Goal: Transaction & Acquisition: Purchase product/service

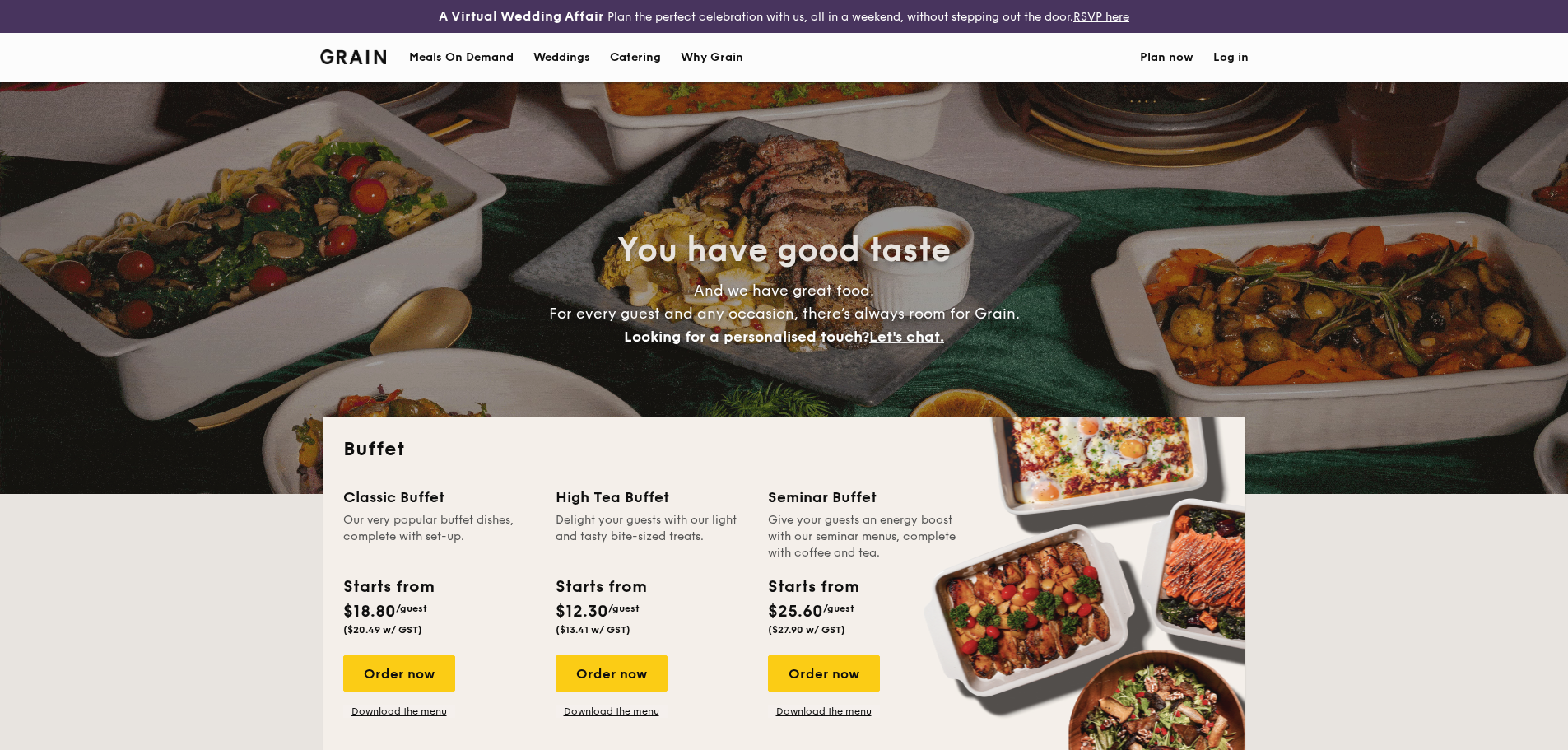
select select
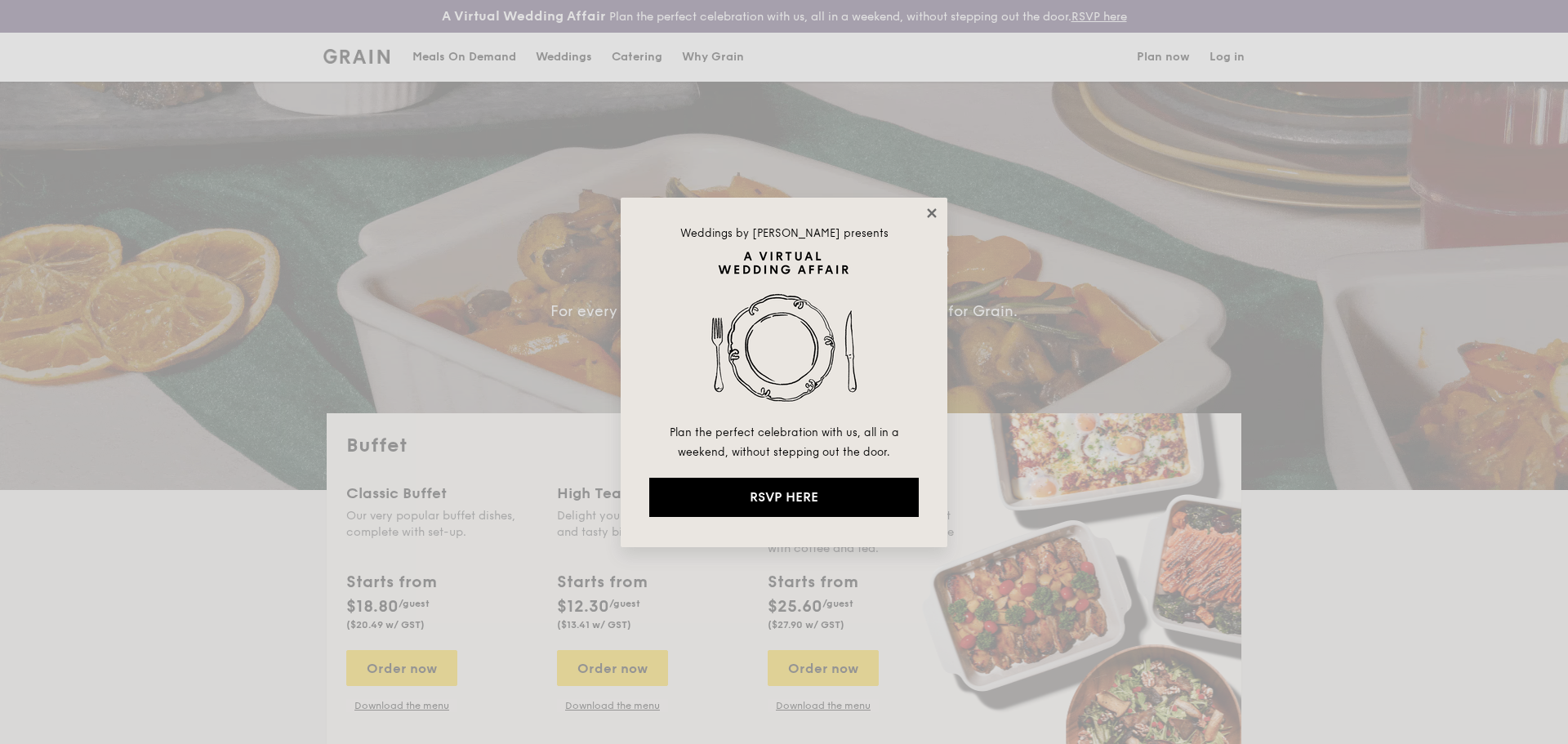
click at [932, 212] on icon at bounding box center [931, 213] width 9 height 9
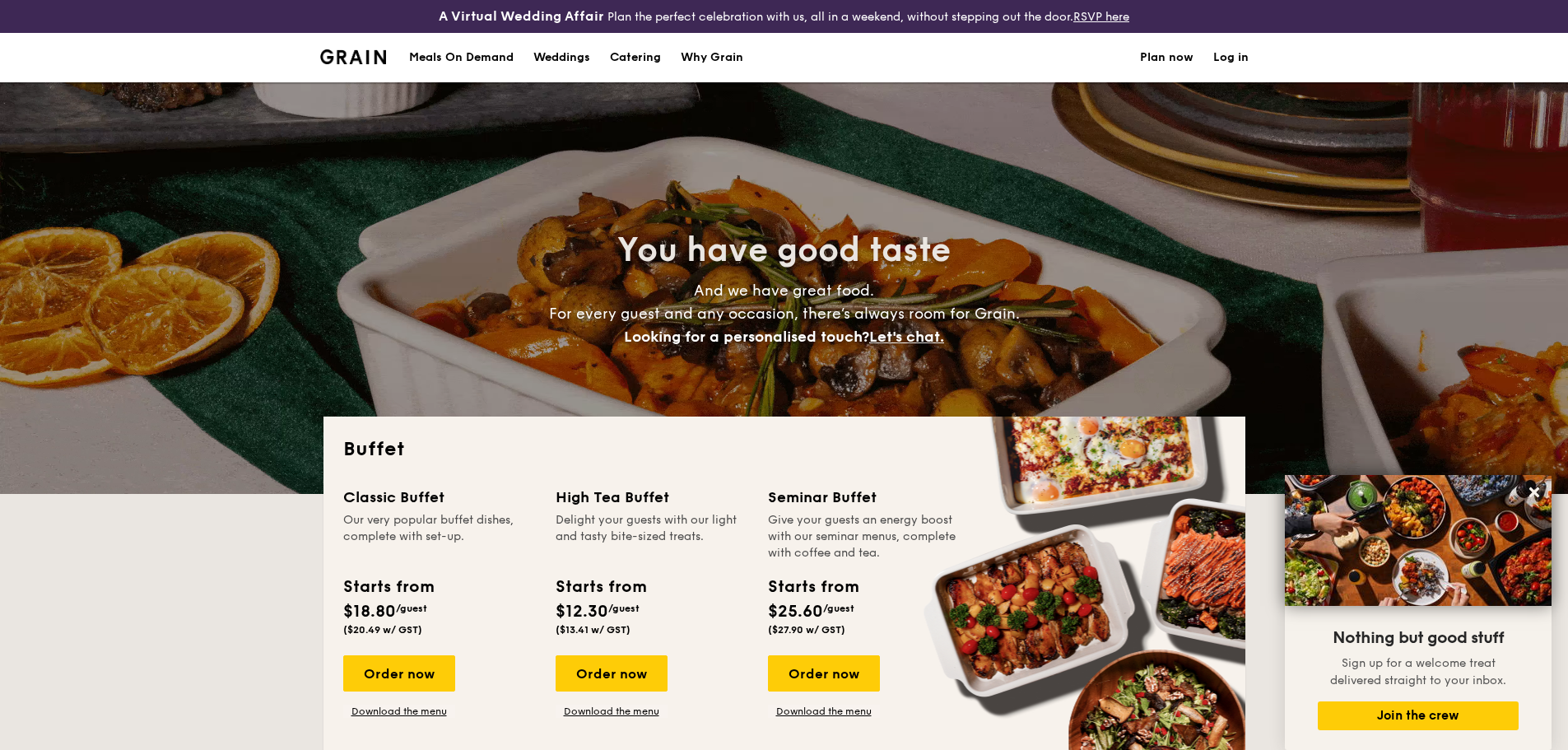
click at [631, 57] on h1 "Catering" at bounding box center [636, 58] width 51 height 50
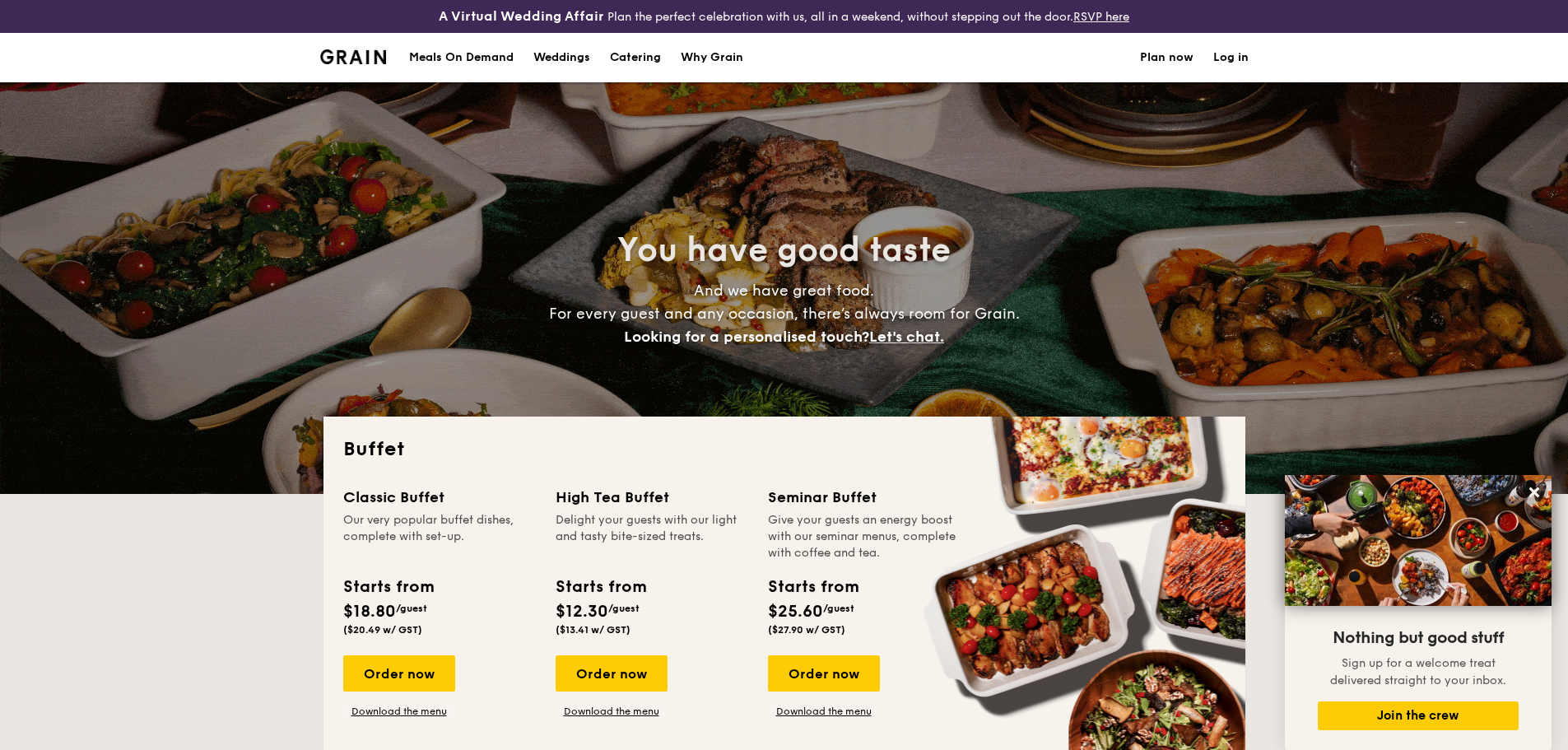
click at [638, 59] on h1 "Catering" at bounding box center [636, 58] width 51 height 50
click at [631, 55] on h1 "Catering" at bounding box center [636, 58] width 51 height 50
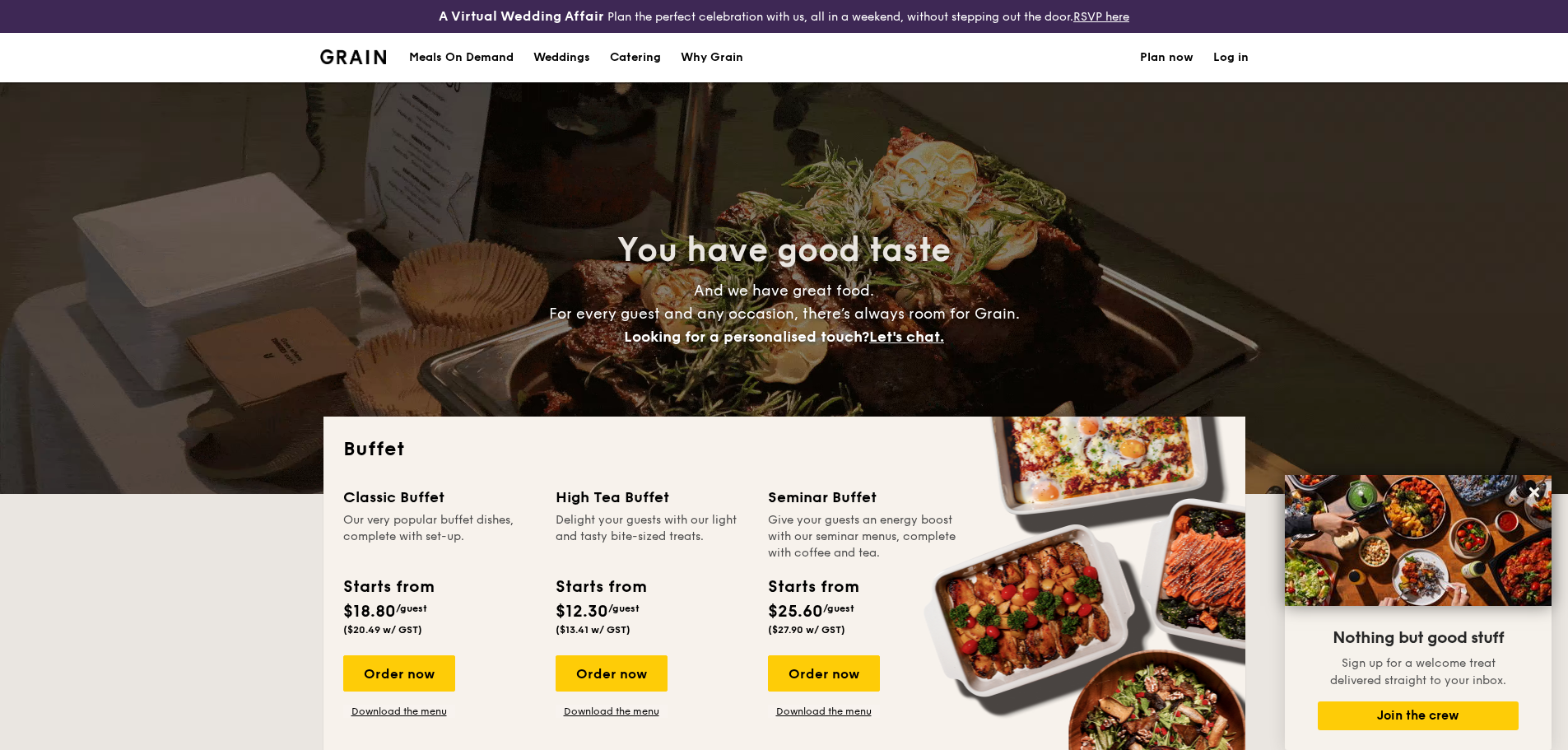
click at [622, 66] on h1 "Catering" at bounding box center [636, 58] width 51 height 50
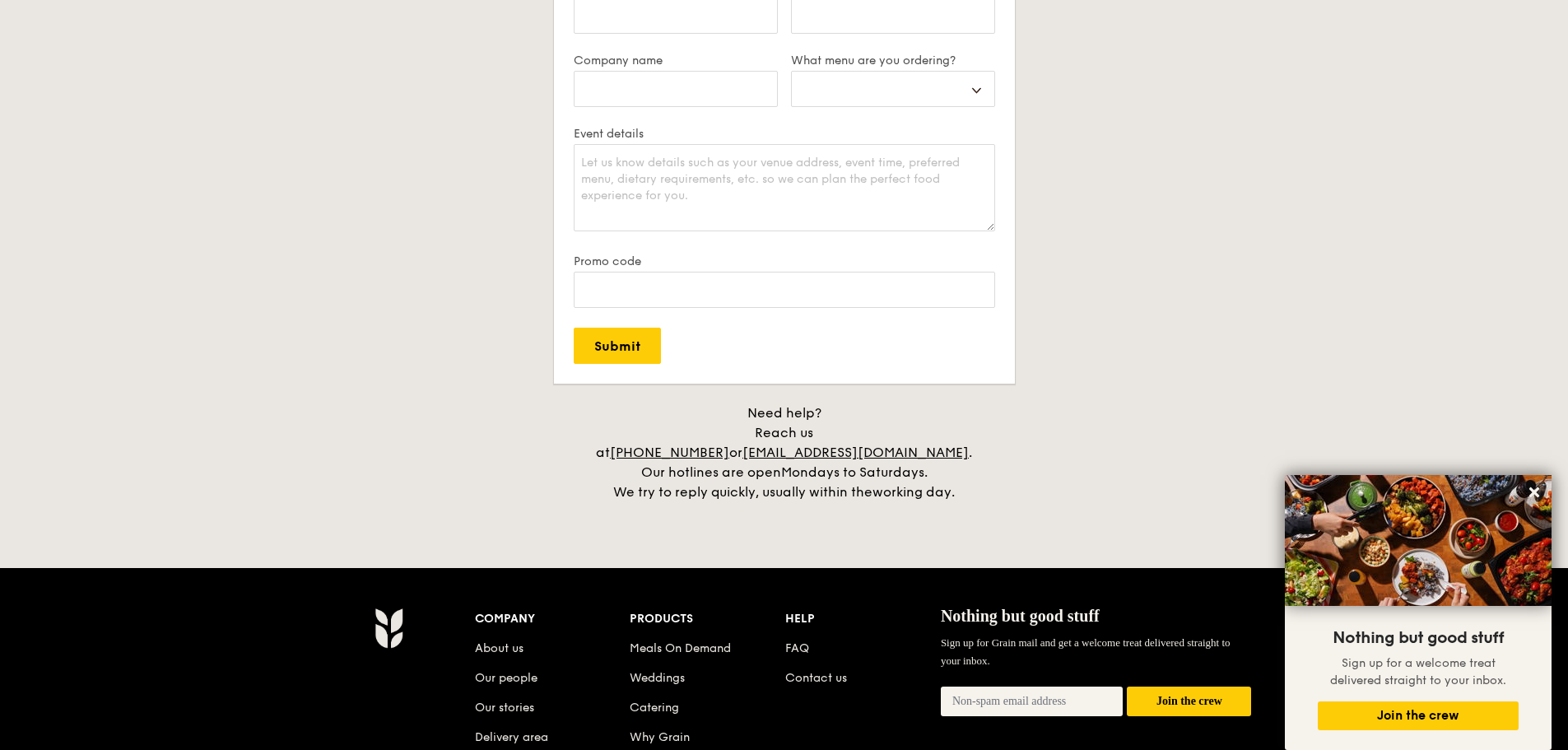
scroll to position [3375, 0]
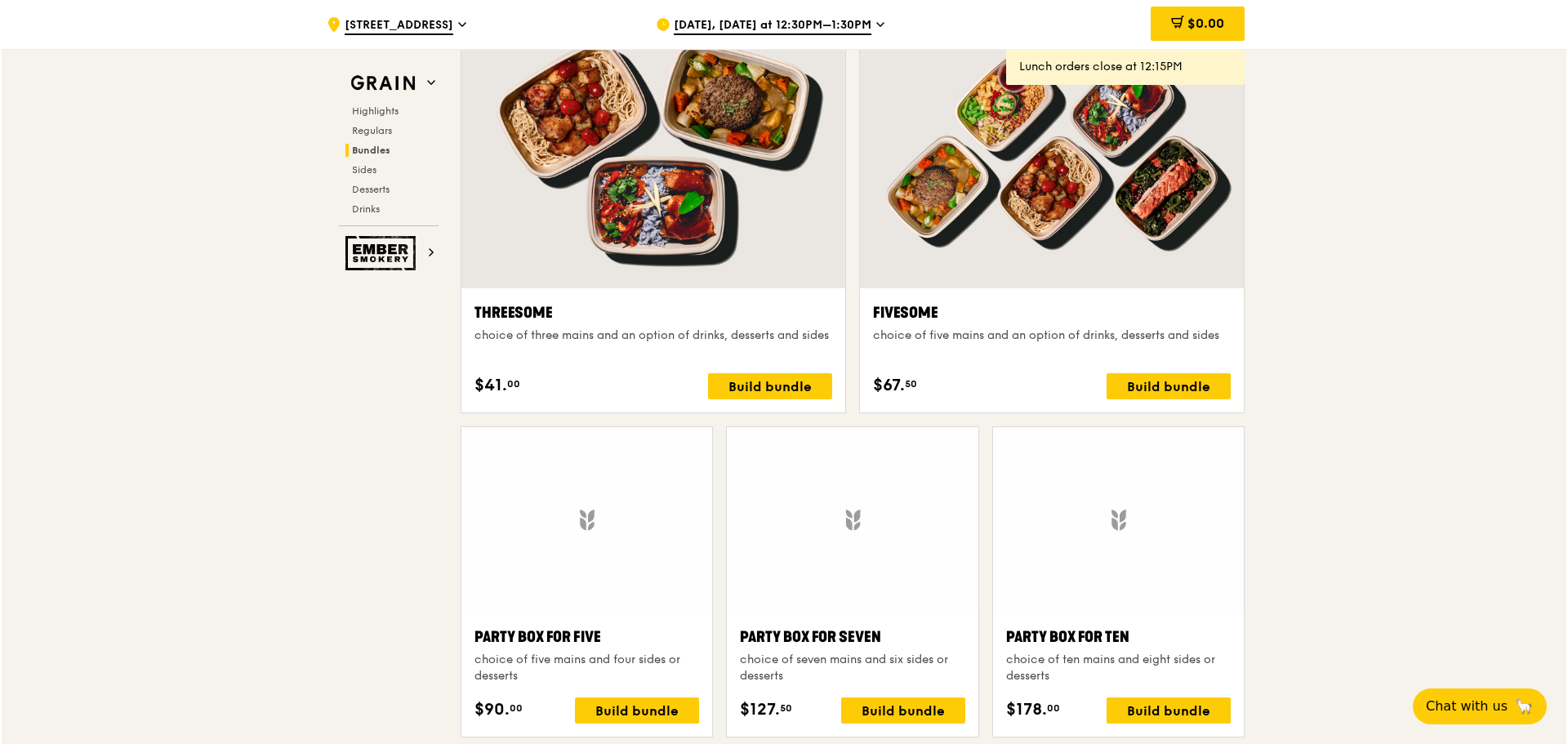
scroll to position [3081, 0]
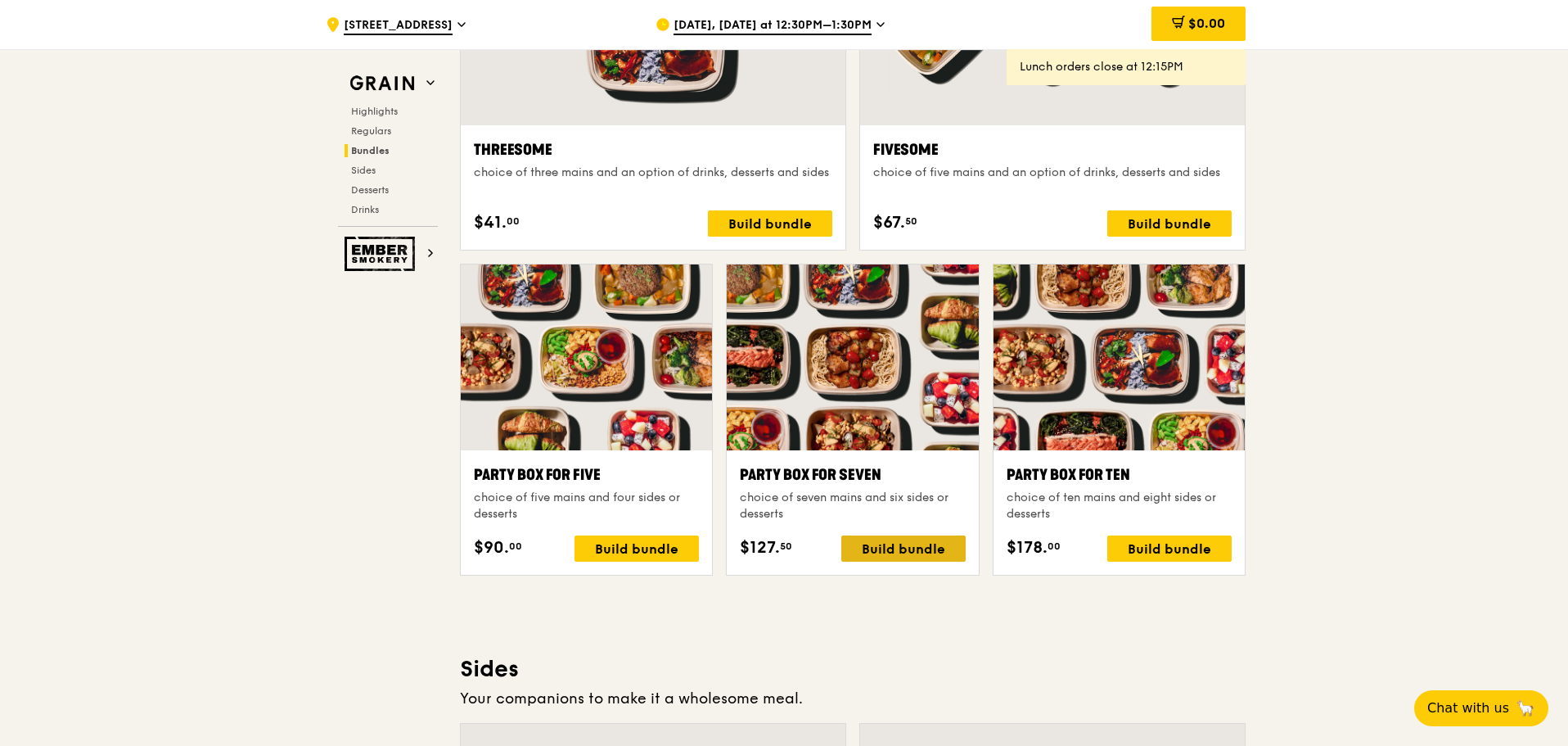
click at [887, 548] on div "Build bundle" at bounding box center [903, 548] width 124 height 26
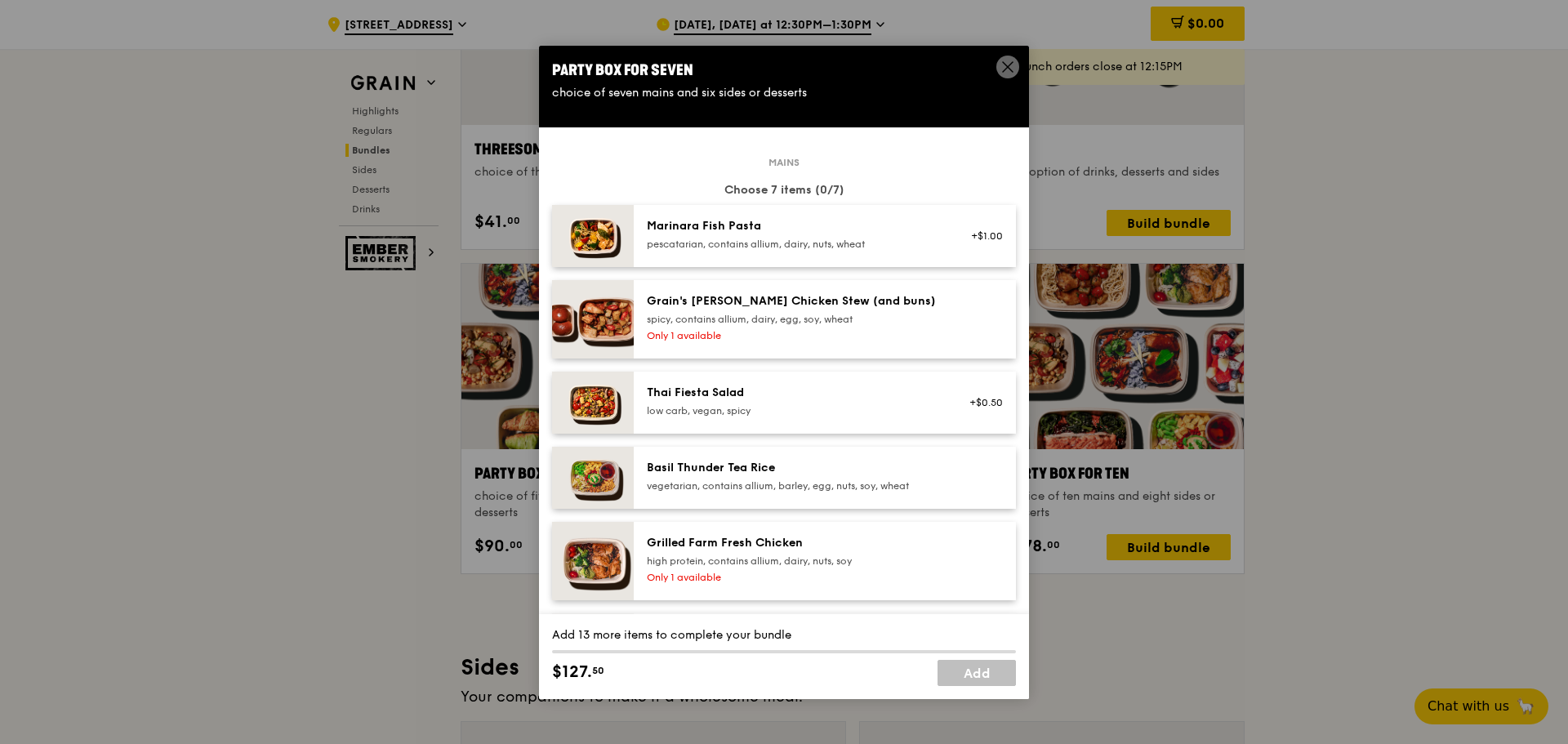
scroll to position [82, 0]
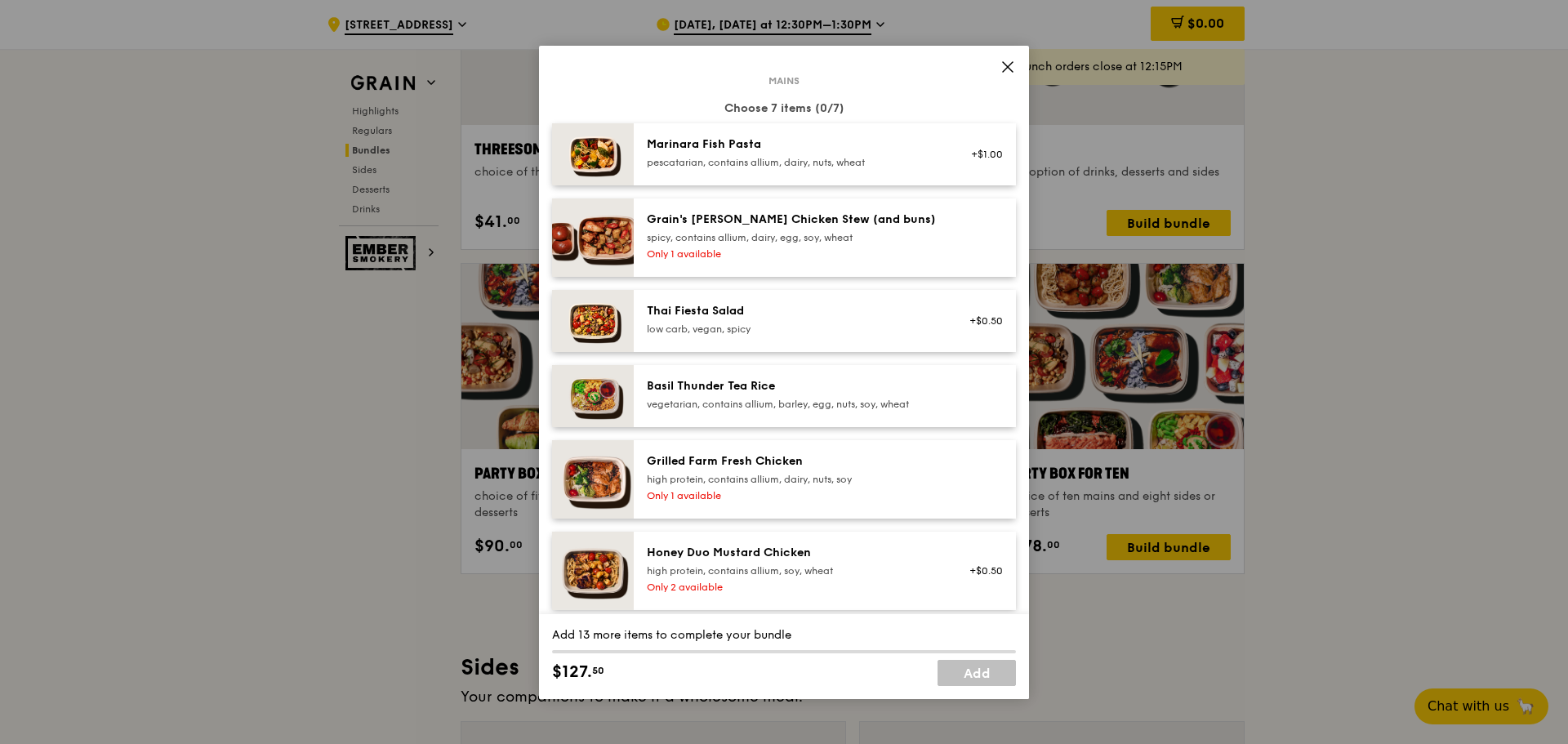
click at [738, 485] on div "high protein, contains allium, dairy, nuts, soy" at bounding box center [792, 479] width 293 height 13
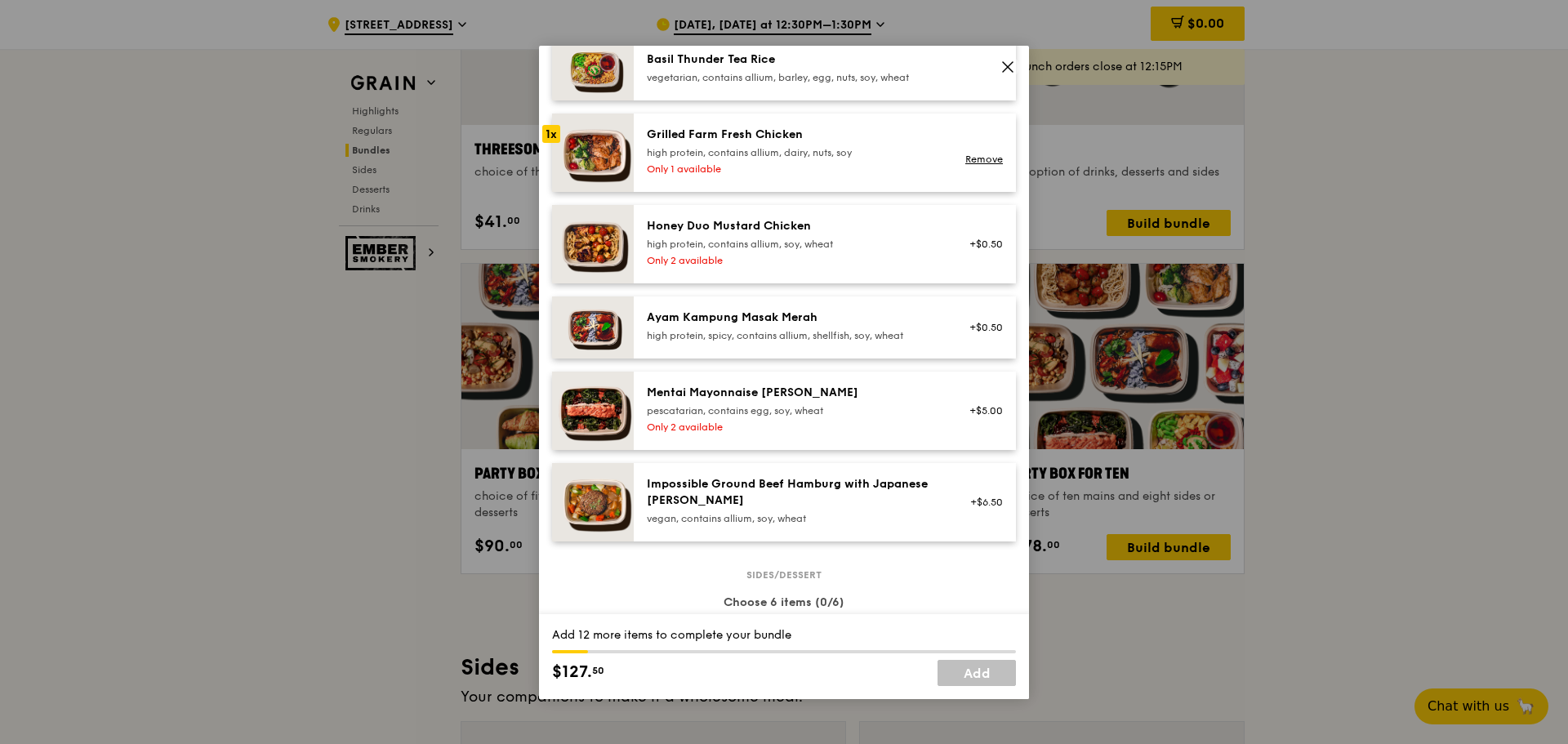
scroll to position [653, 0]
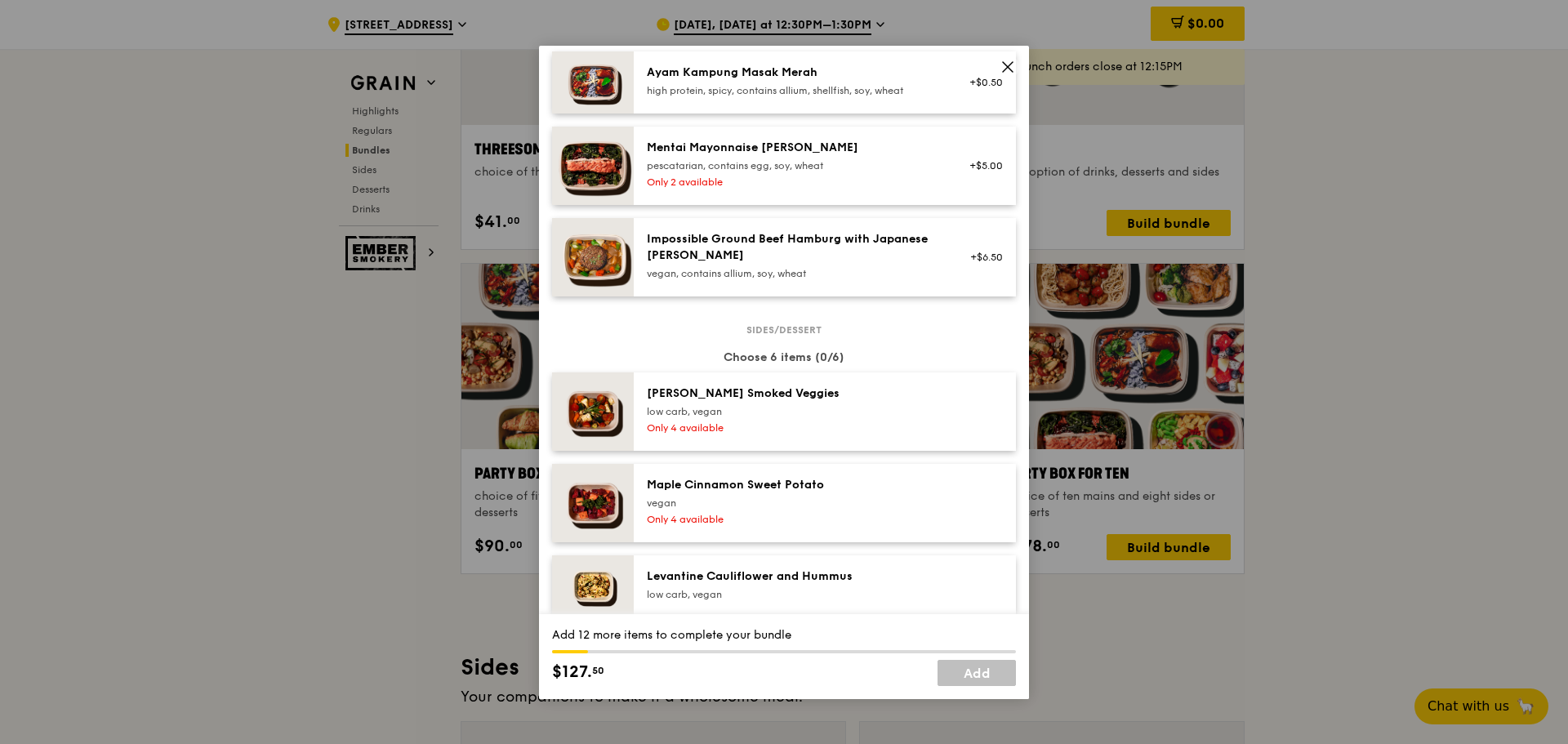
click at [770, 257] on div "Impossible Ground Beef Hamburg with Japanese [PERSON_NAME]" at bounding box center [792, 247] width 293 height 33
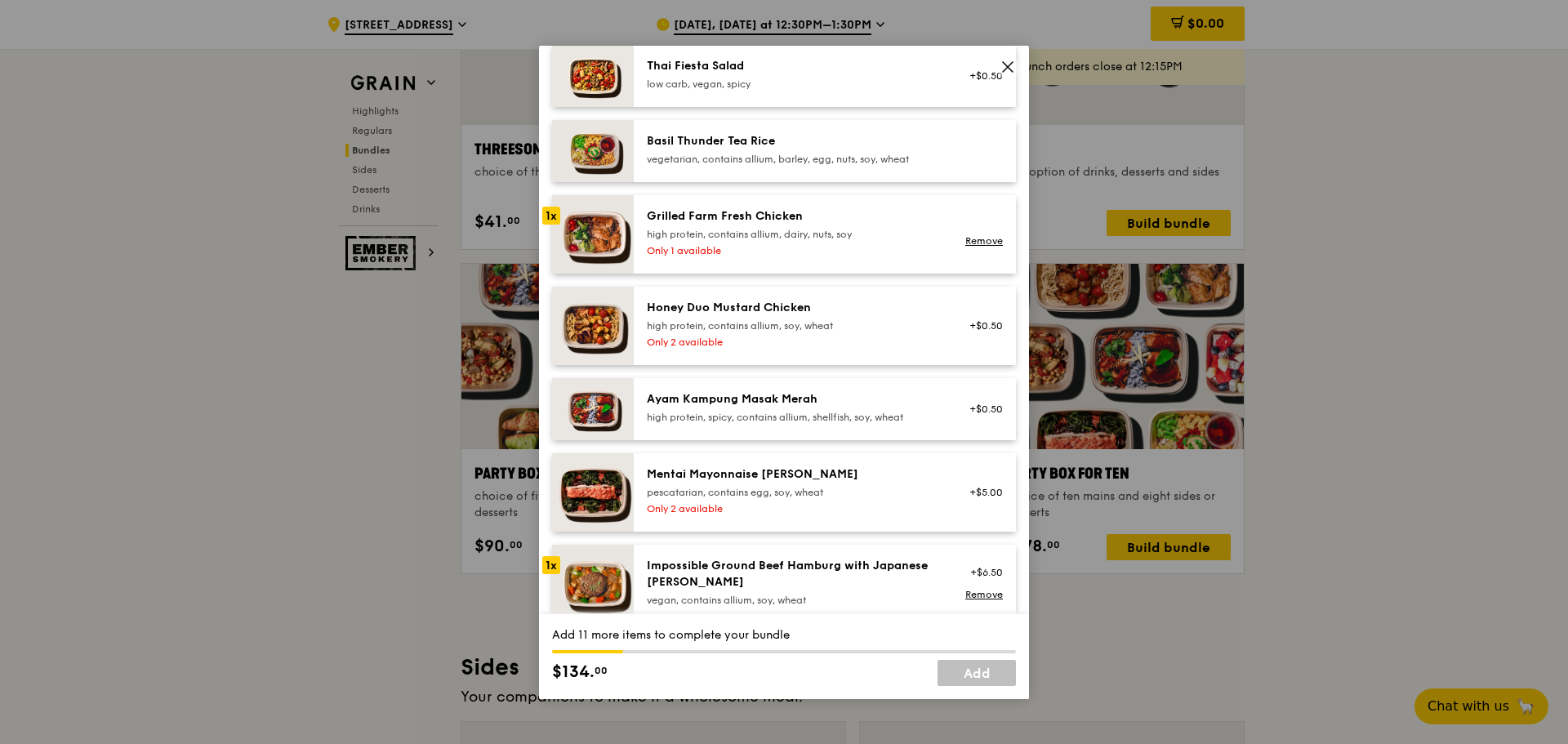
scroll to position [0, 0]
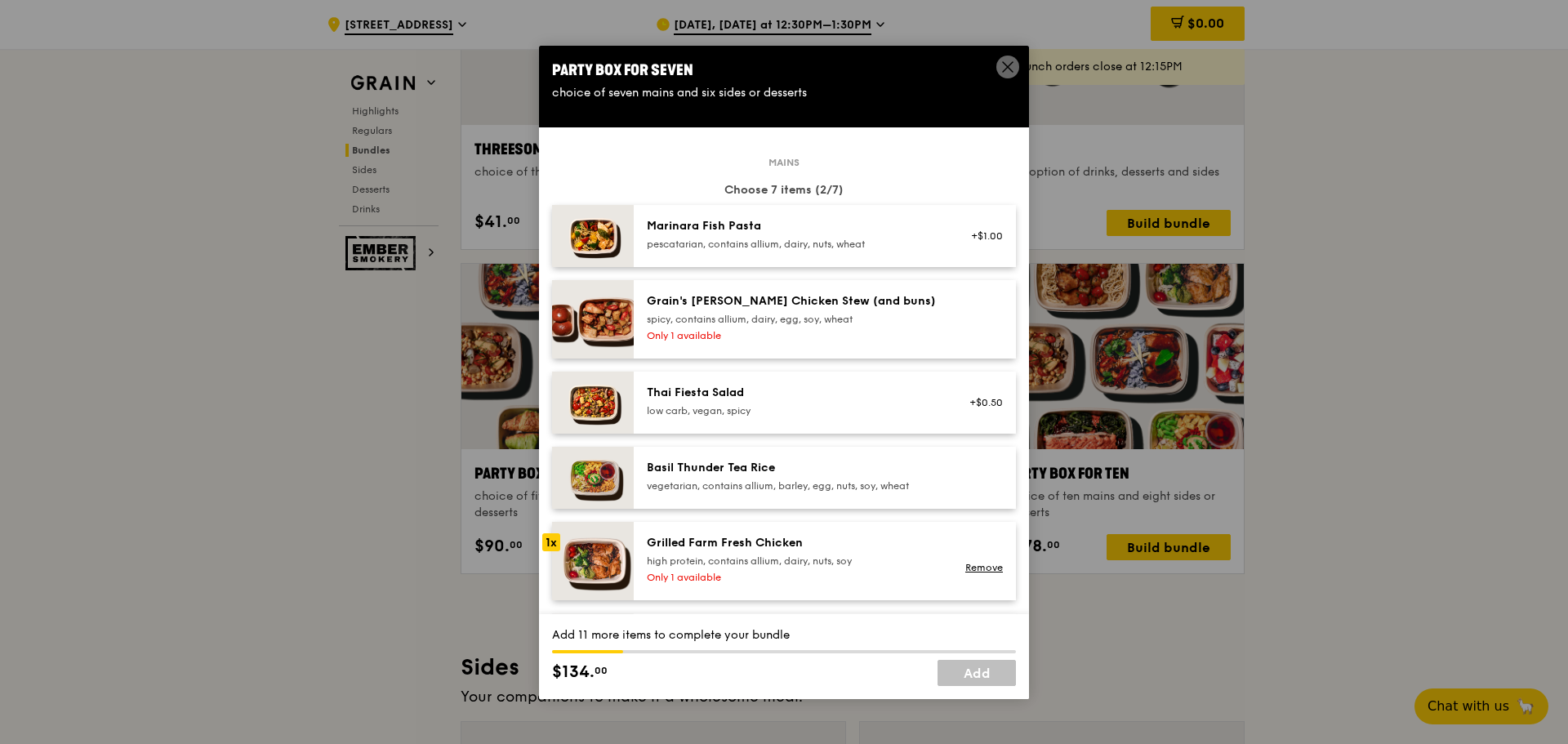
click at [811, 234] on div "Marinara Fish Pasta" at bounding box center [792, 226] width 293 height 17
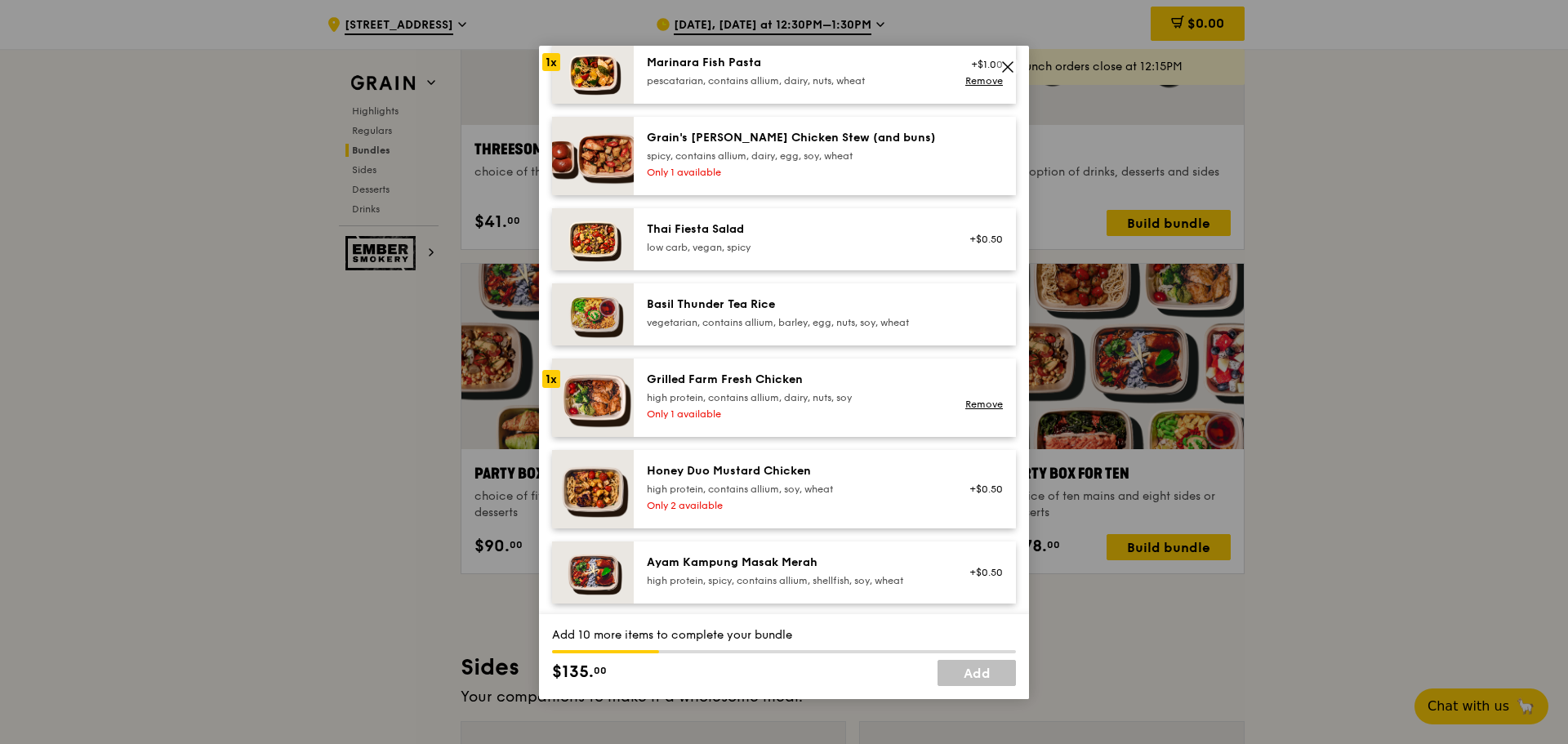
scroll to position [245, 0]
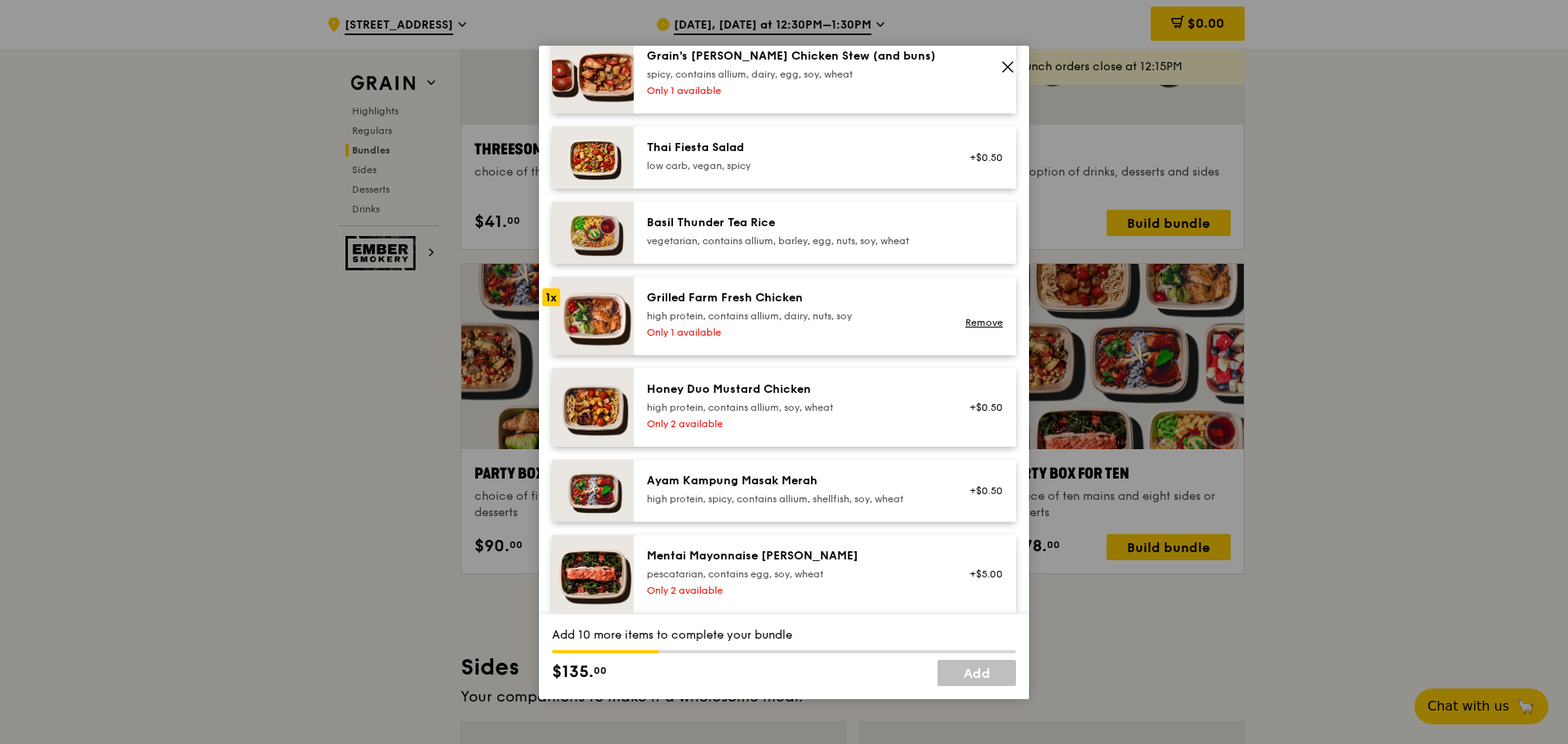
click at [776, 408] on div "high protein, contains allium, soy, wheat" at bounding box center [792, 407] width 293 height 13
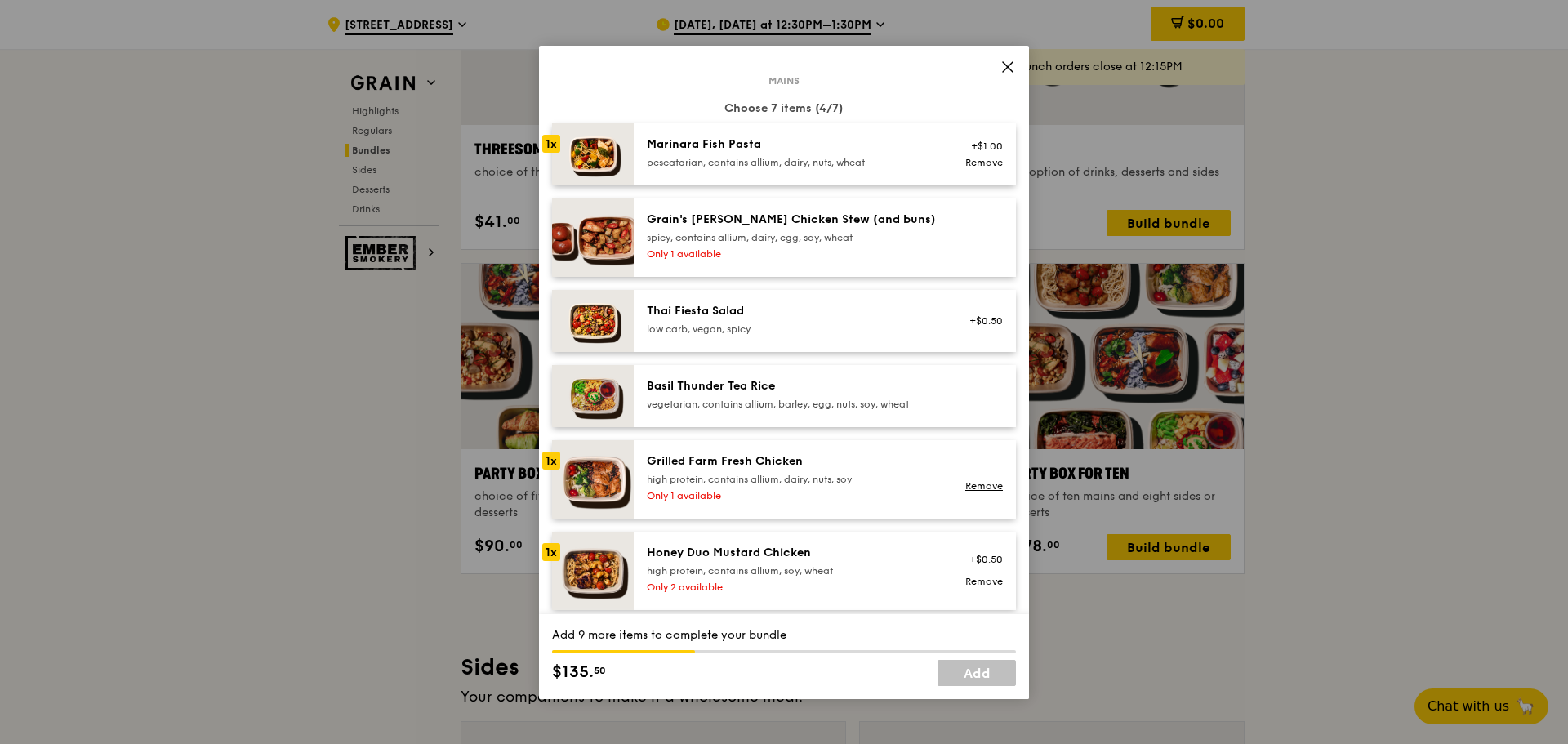
click at [791, 247] on div "Only 1 available" at bounding box center [792, 253] width 293 height 13
click at [706, 577] on div "high protein, contains allium, soy, wheat" at bounding box center [792, 571] width 293 height 13
click at [762, 334] on div "low carb, vegan, spicy" at bounding box center [792, 329] width 293 height 13
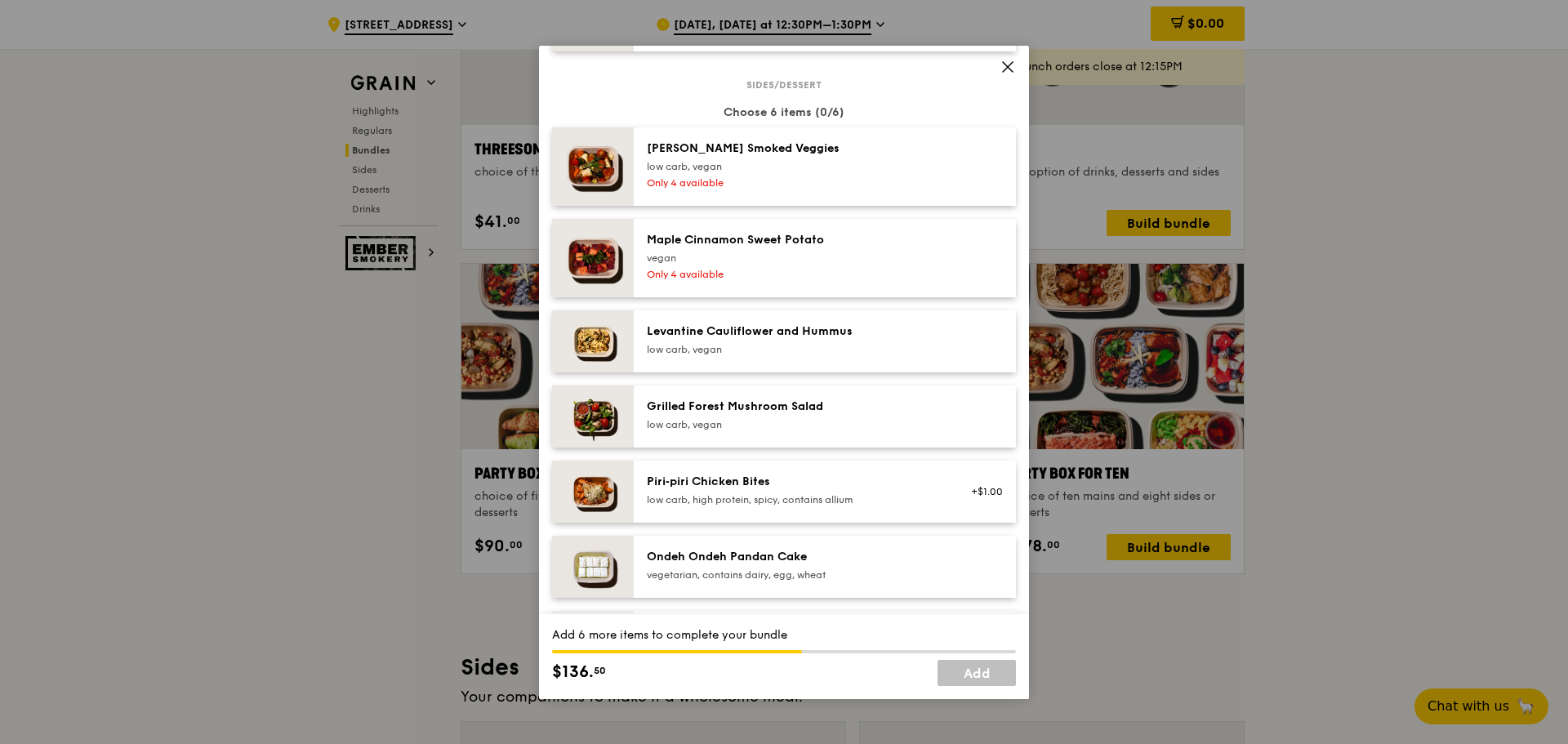
scroll to position [817, 0]
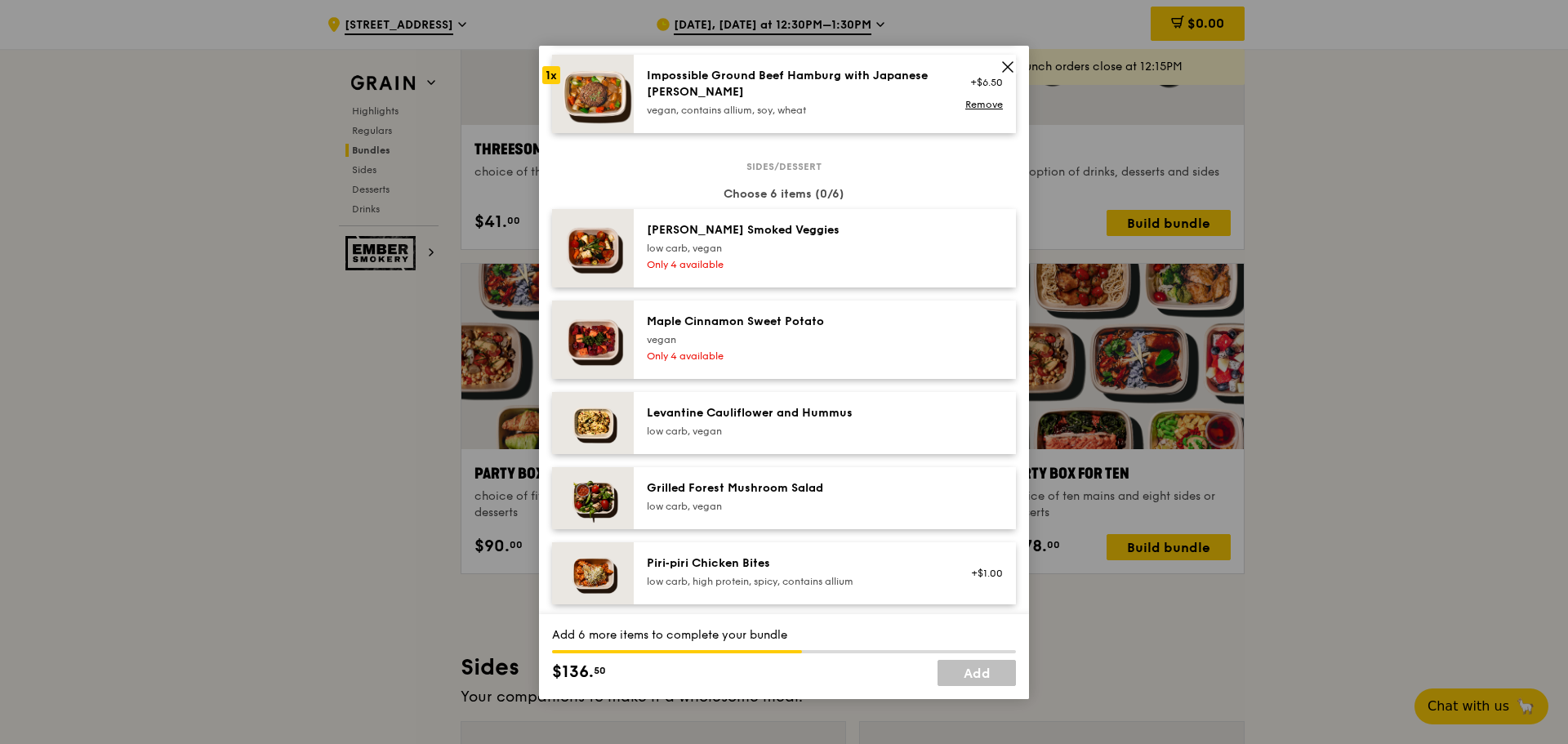
click at [825, 354] on div "Only 4 available" at bounding box center [792, 355] width 293 height 13
click at [788, 432] on div "low carb, vegan" at bounding box center [792, 431] width 293 height 13
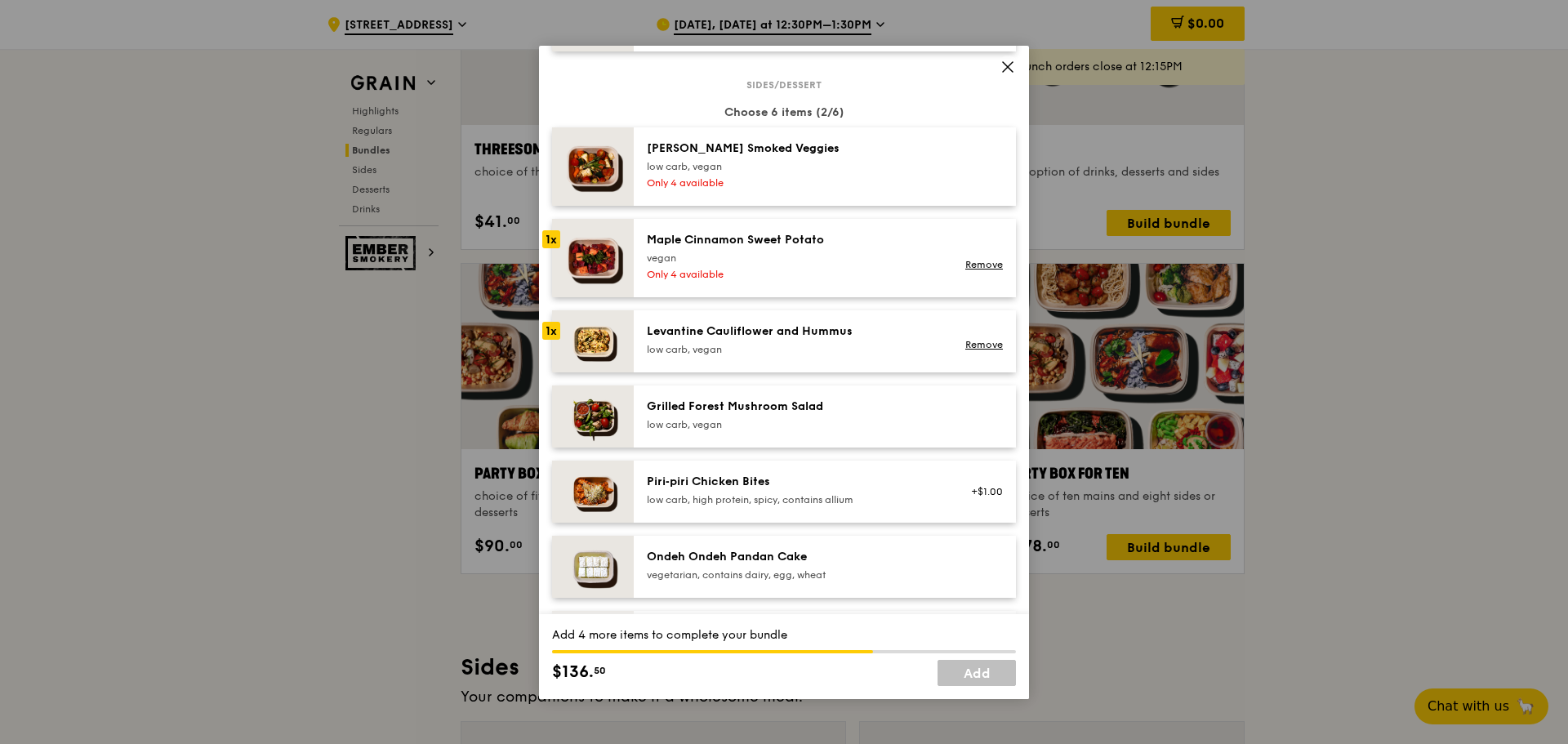
scroll to position [1061, 0]
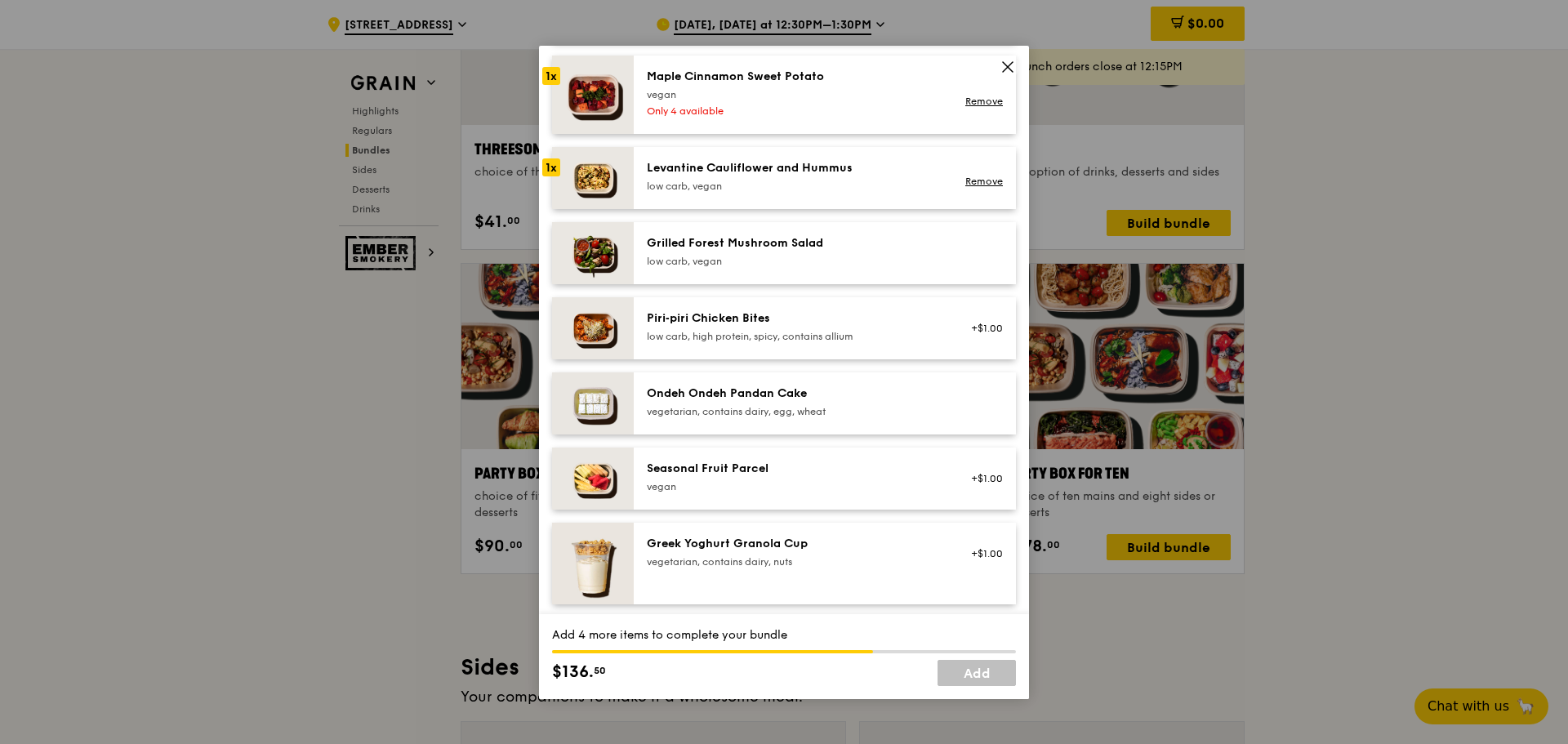
click at [749, 470] on div "Seasonal Fruit Parcel" at bounding box center [792, 469] width 293 height 17
click at [756, 477] on div "Seasonal Fruit Parcel [GEOGRAPHIC_DATA]" at bounding box center [792, 477] width 293 height 33
click at [762, 480] on div "vegan" at bounding box center [792, 486] width 293 height 13
click at [736, 403] on div "Ondeh Ondeh Pandan Cake vegetarian, contains dairy, egg, wheat" at bounding box center [792, 401] width 293 height 33
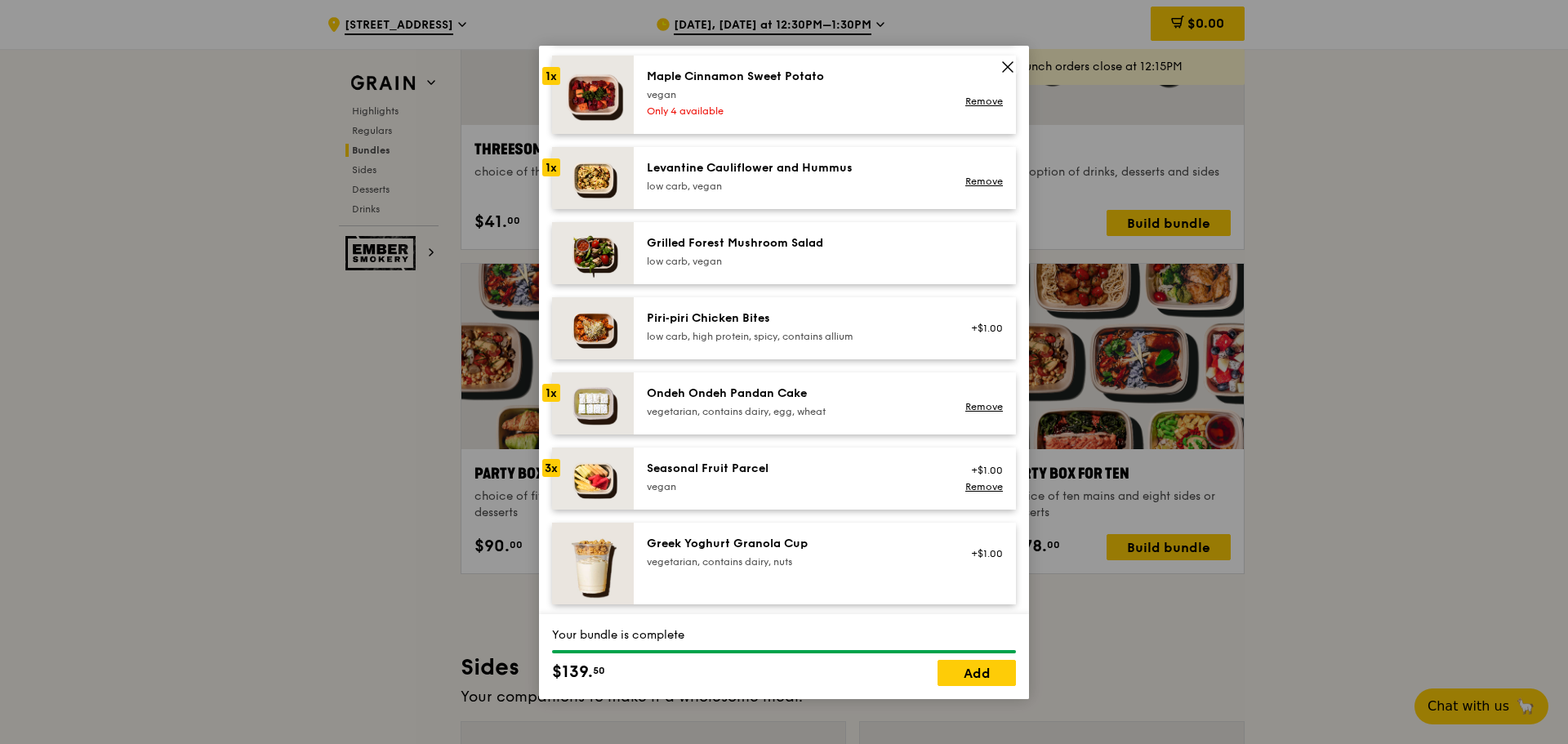
click at [736, 403] on div "Ondeh Ondeh Pandan Cake vegetarian, contains dairy, egg, wheat" at bounding box center [792, 401] width 293 height 33
click at [735, 179] on div "low carb, vegan" at bounding box center [792, 186] width 293 height 13
click at [966, 178] on link "Remove" at bounding box center [984, 181] width 38 height 11
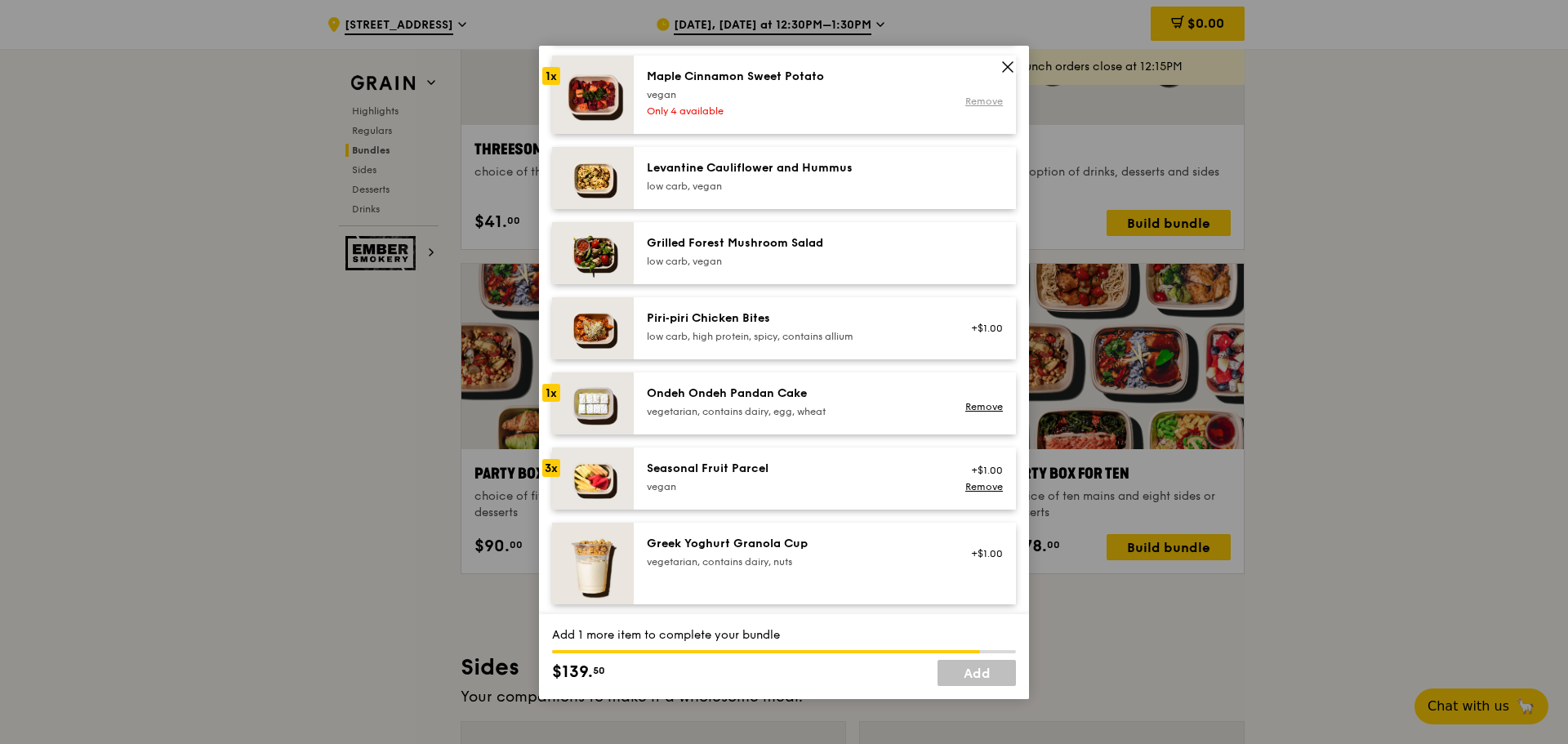
click at [969, 102] on link "Remove" at bounding box center [984, 101] width 38 height 11
click at [777, 403] on div "Ondeh Ondeh Pandan Cake vegetarian, contains dairy, egg, wheat" at bounding box center [792, 401] width 293 height 33
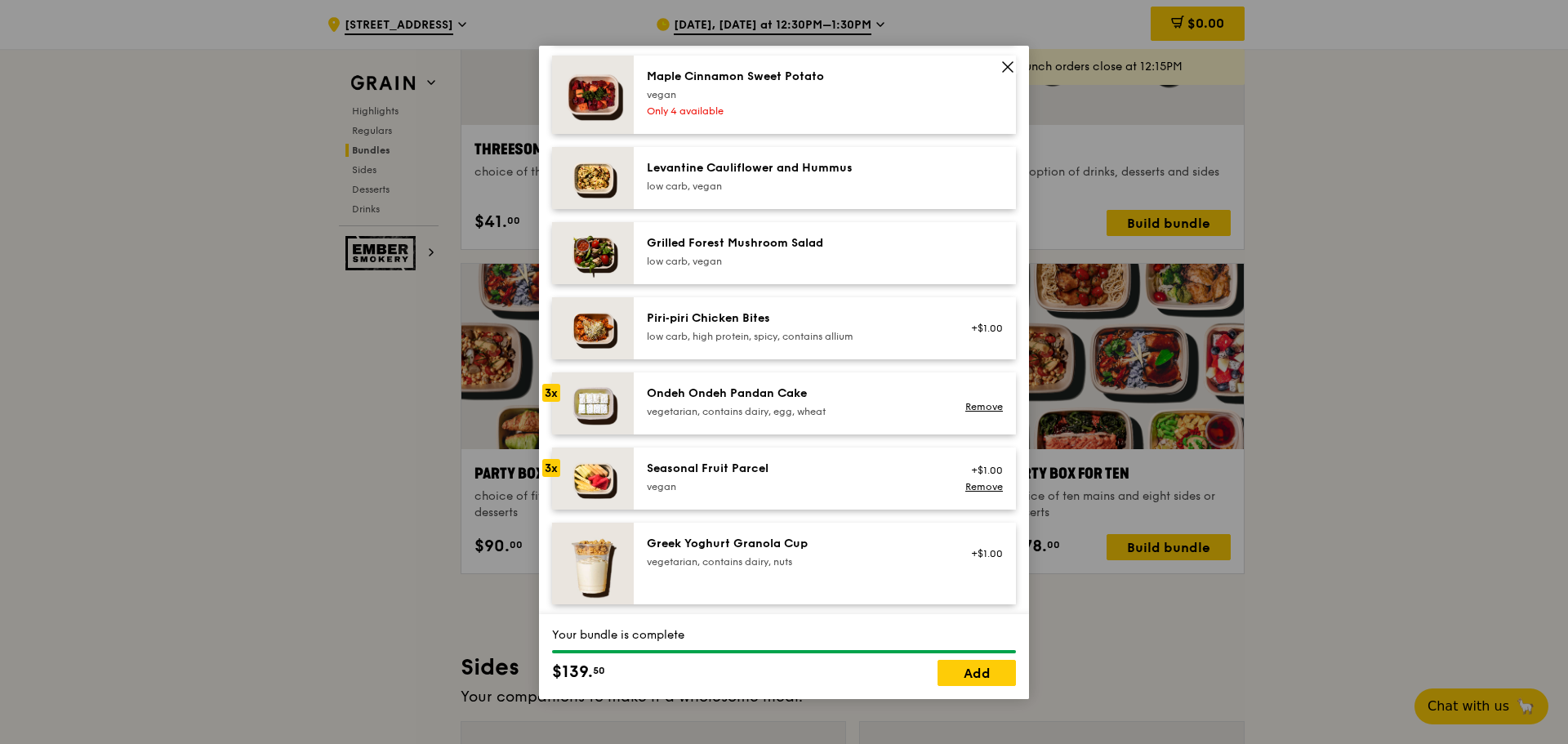
click at [741, 405] on div "vegetarian, contains dairy, egg, wheat" at bounding box center [792, 412] width 293 height 13
click at [973, 405] on link "Remove" at bounding box center [984, 406] width 38 height 11
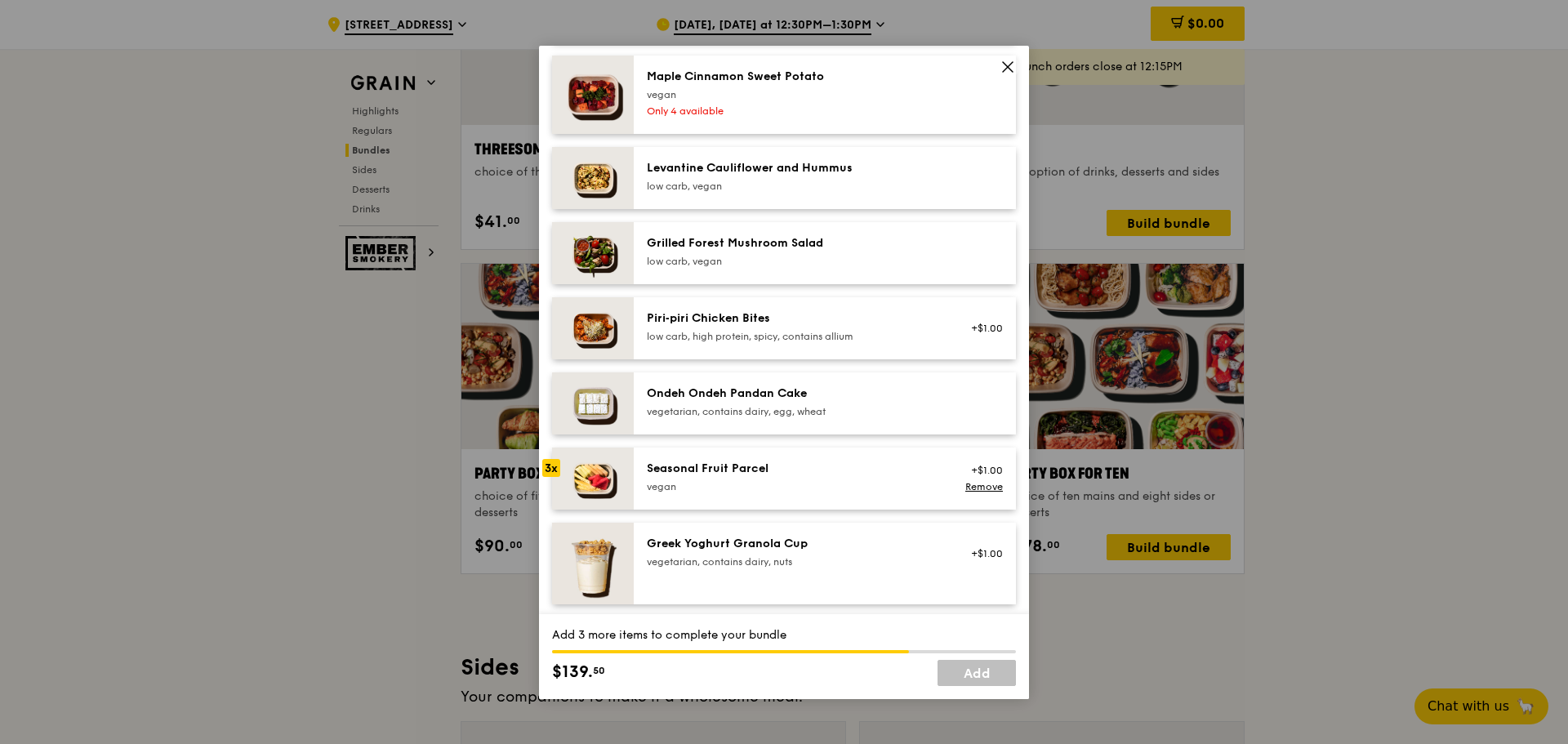
click at [792, 258] on div "low carb, vegan" at bounding box center [792, 261] width 293 height 13
click at [785, 257] on div "low carb, vegan" at bounding box center [792, 261] width 293 height 13
click at [966, 490] on link "Remove" at bounding box center [984, 486] width 38 height 11
click at [631, 478] on img at bounding box center [593, 478] width 82 height 62
click at [613, 482] on img at bounding box center [593, 478] width 82 height 62
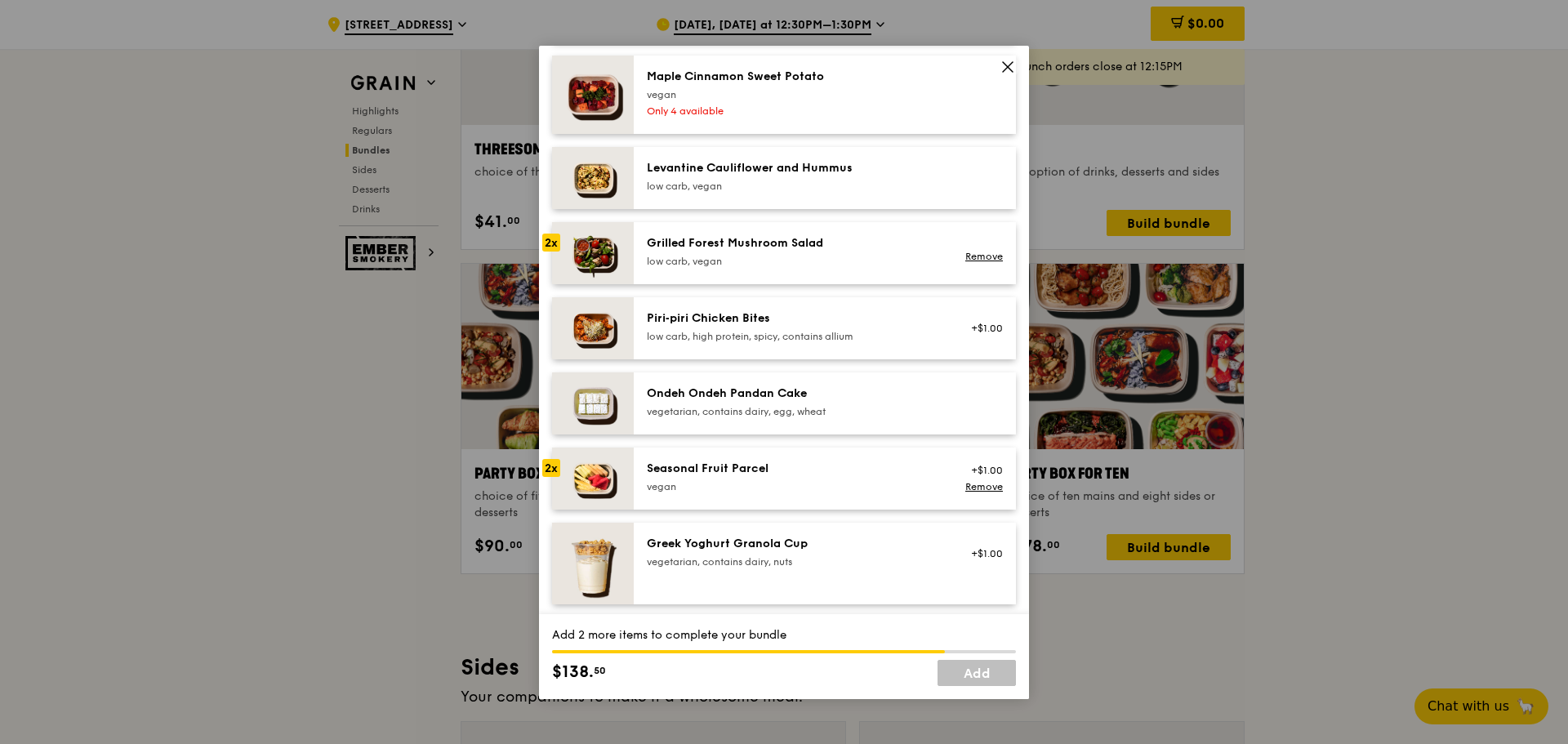
click at [693, 401] on div "Ondeh Ondeh Pandan Cake" at bounding box center [792, 393] width 293 height 17
click at [690, 403] on div "Ondeh Ondeh Pandan Cake vegetarian, contains dairy, egg, wheat" at bounding box center [792, 401] width 293 height 33
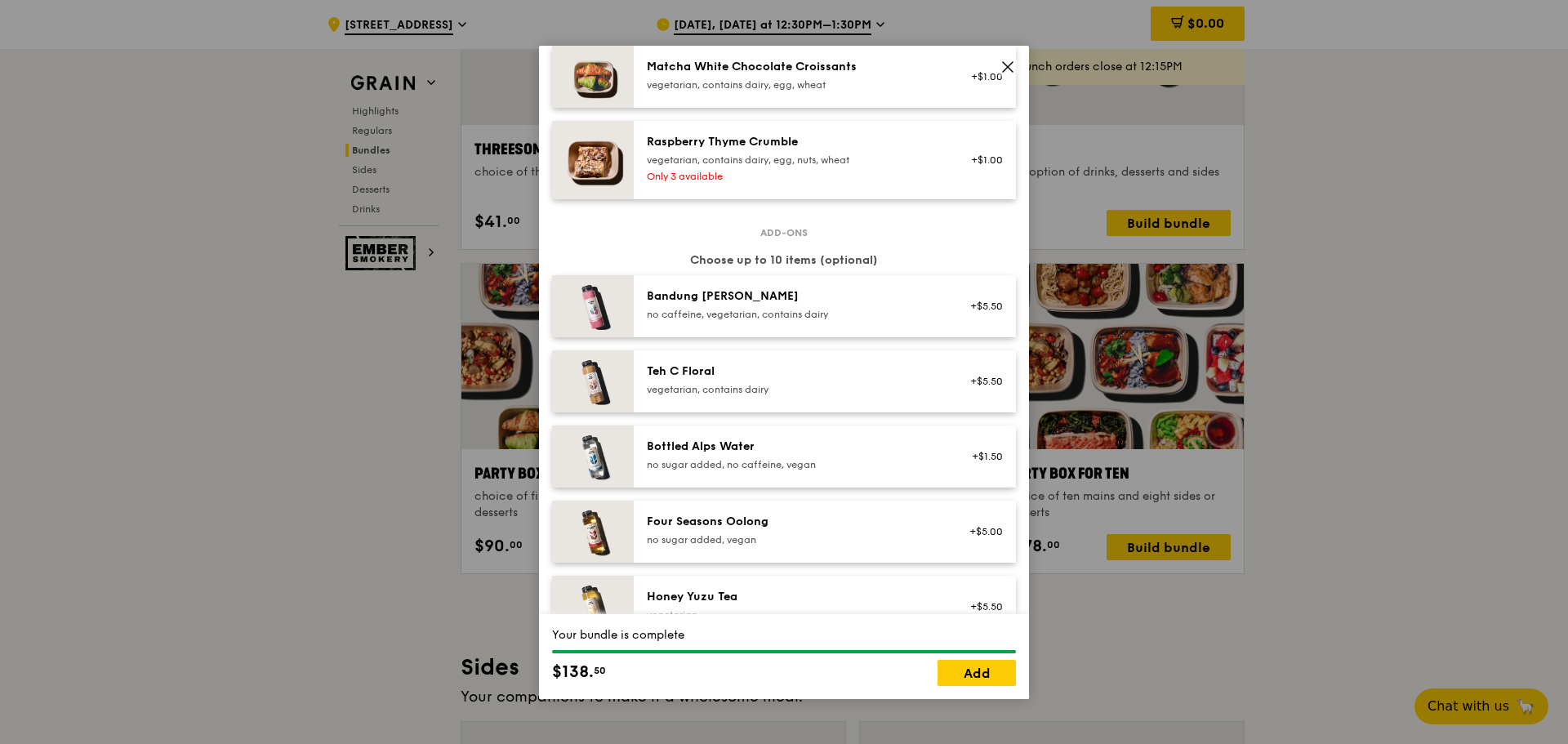
scroll to position [1715, 0]
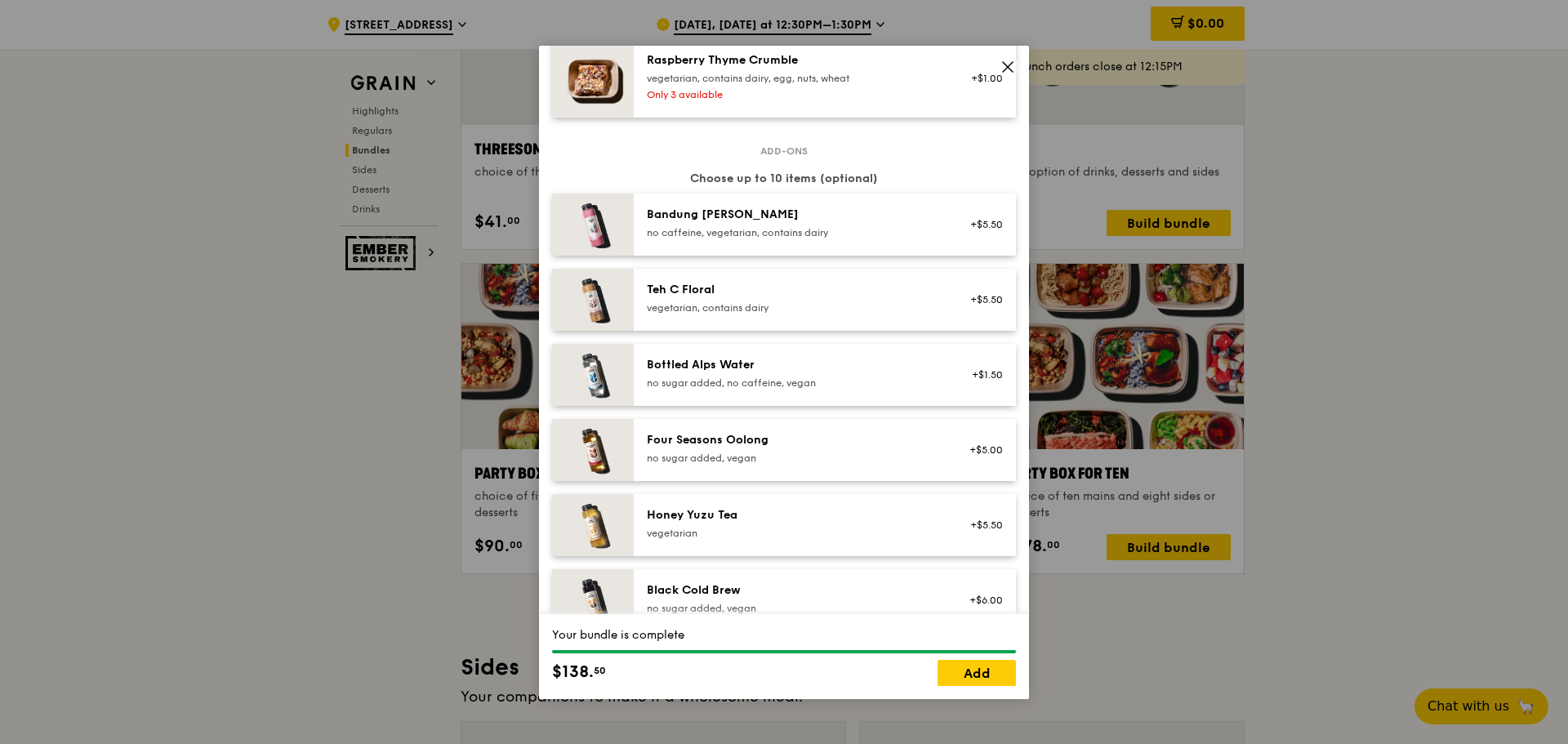
click at [747, 436] on div "Four Seasons Oolong" at bounding box center [792, 440] width 293 height 17
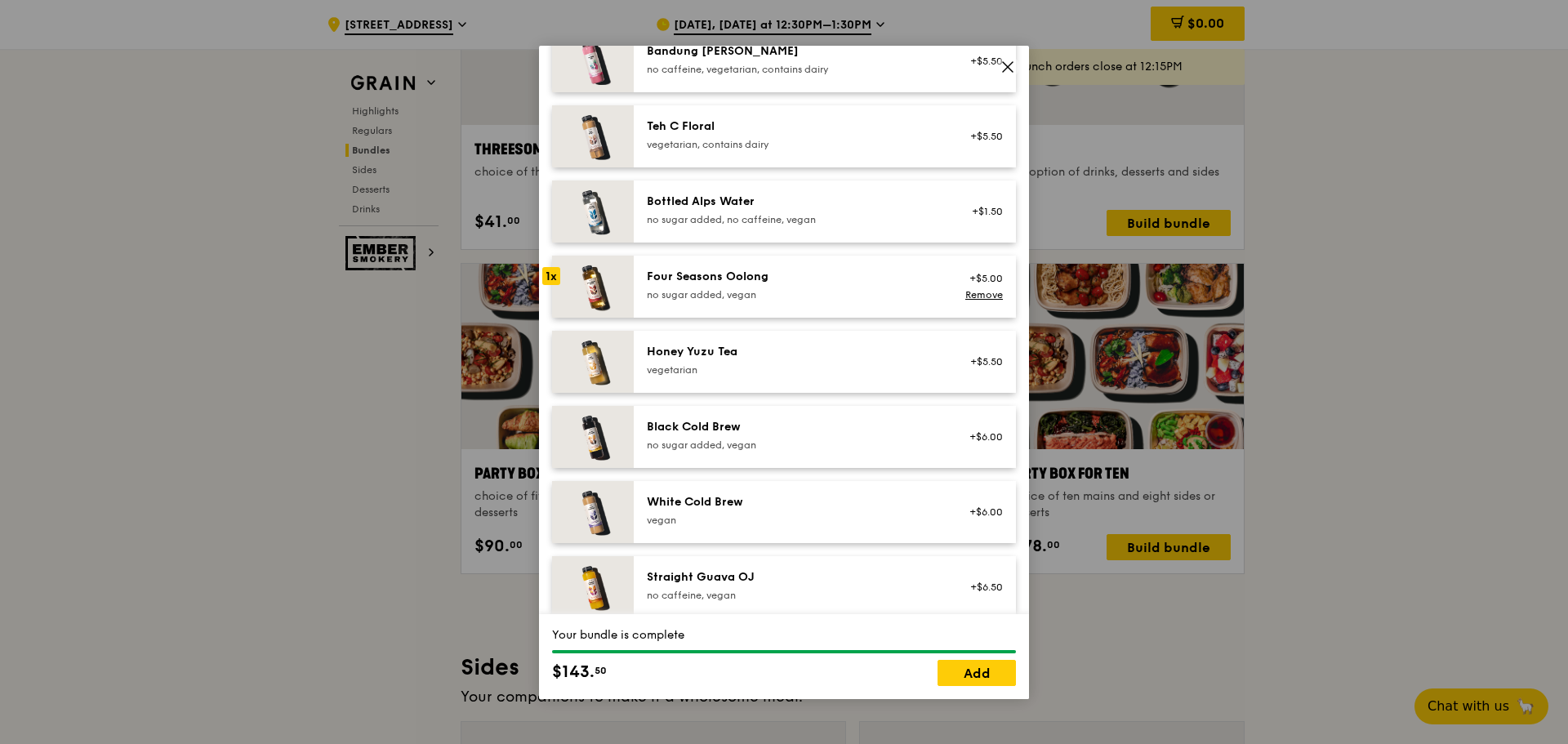
scroll to position [1960, 0]
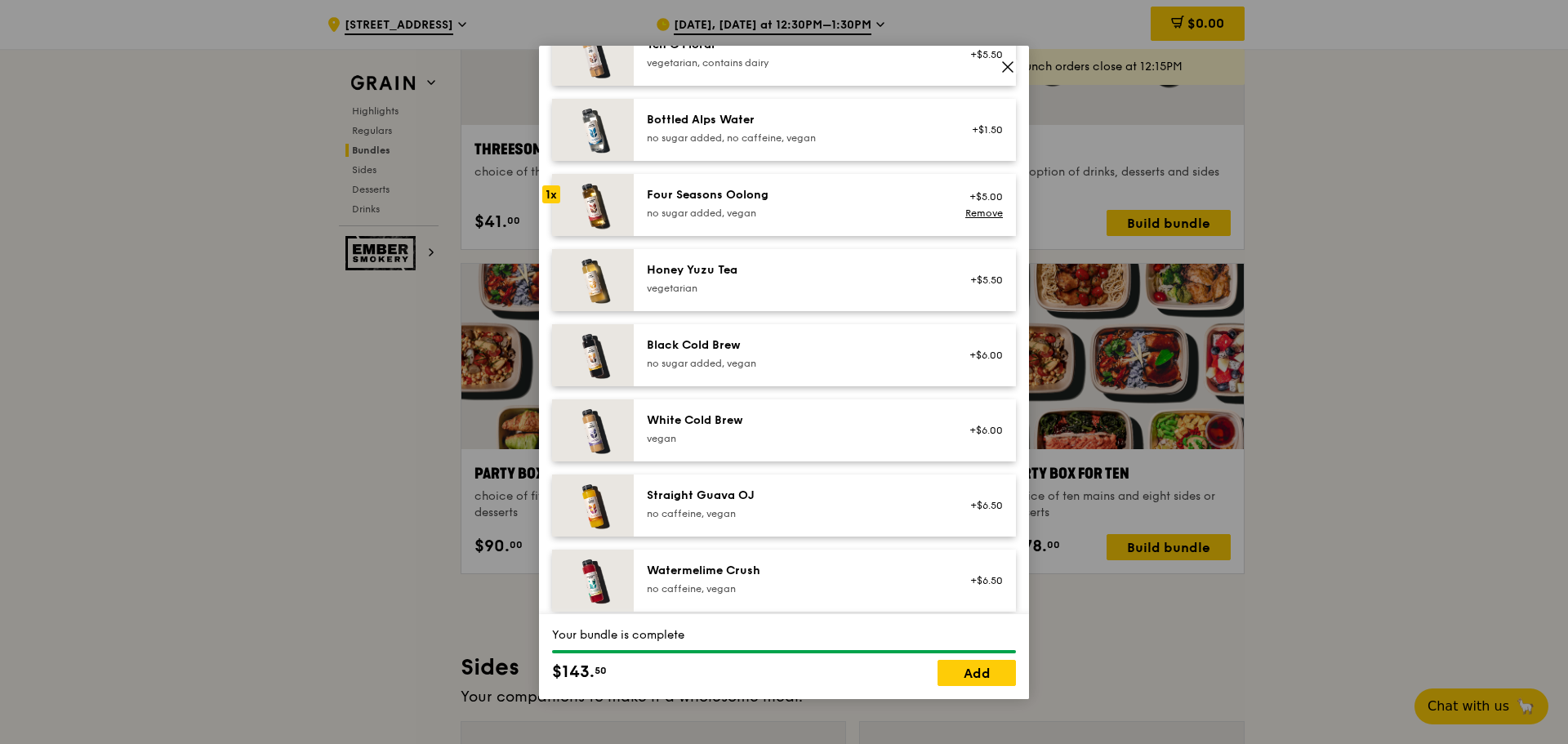
click at [726, 576] on div "Watermelime Crush" at bounding box center [792, 571] width 293 height 17
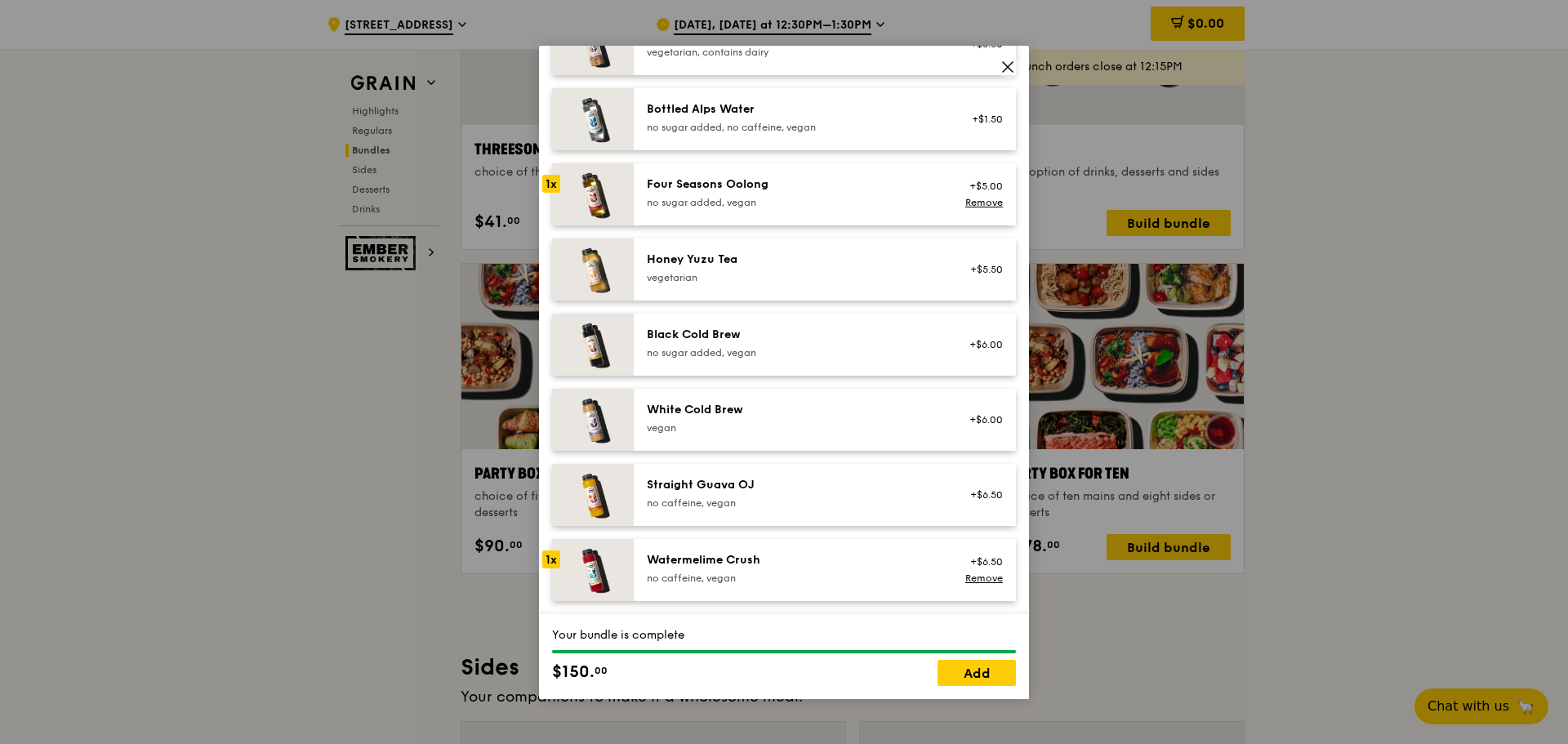
click at [791, 271] on div "vegetarian" at bounding box center [792, 277] width 293 height 13
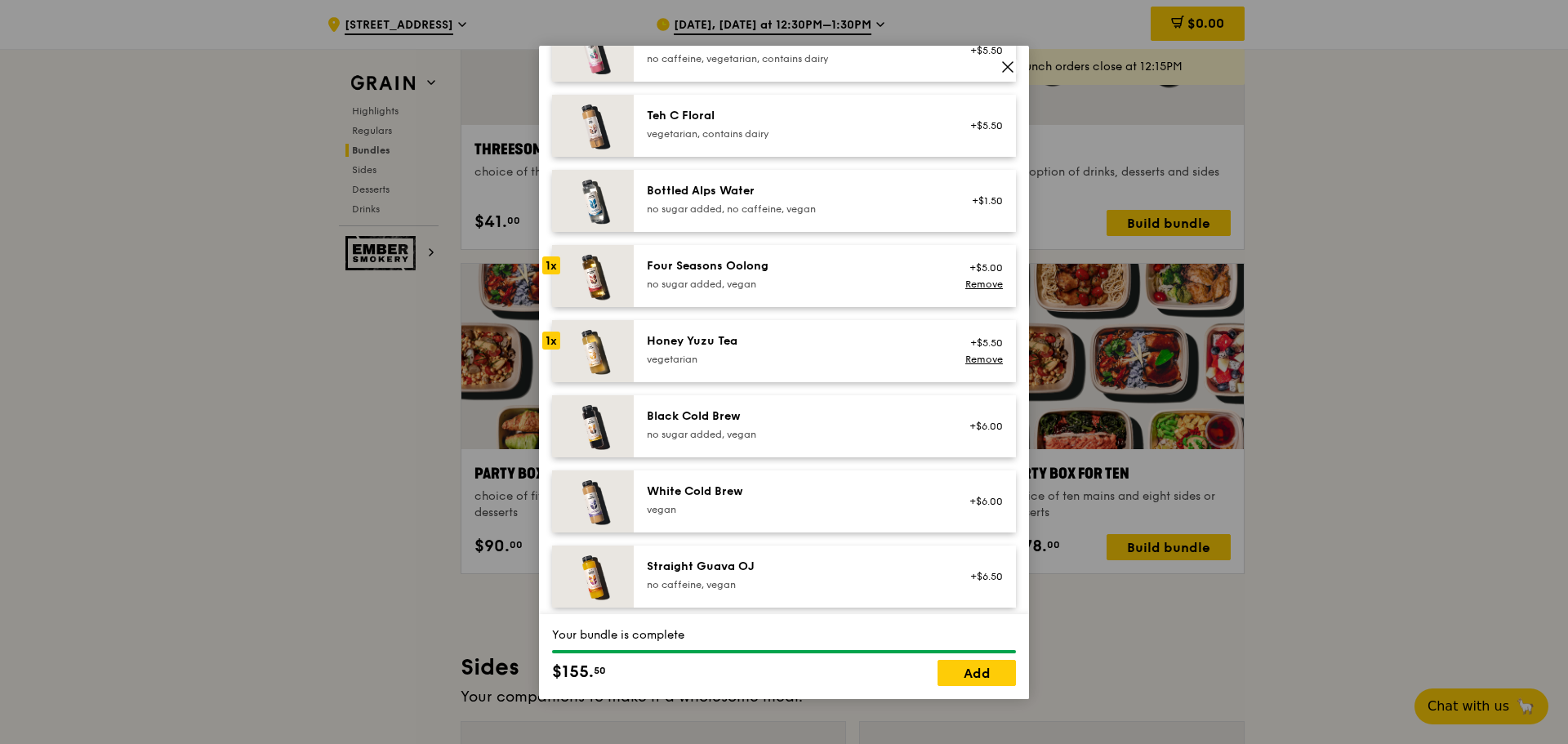
scroll to position [1807, 0]
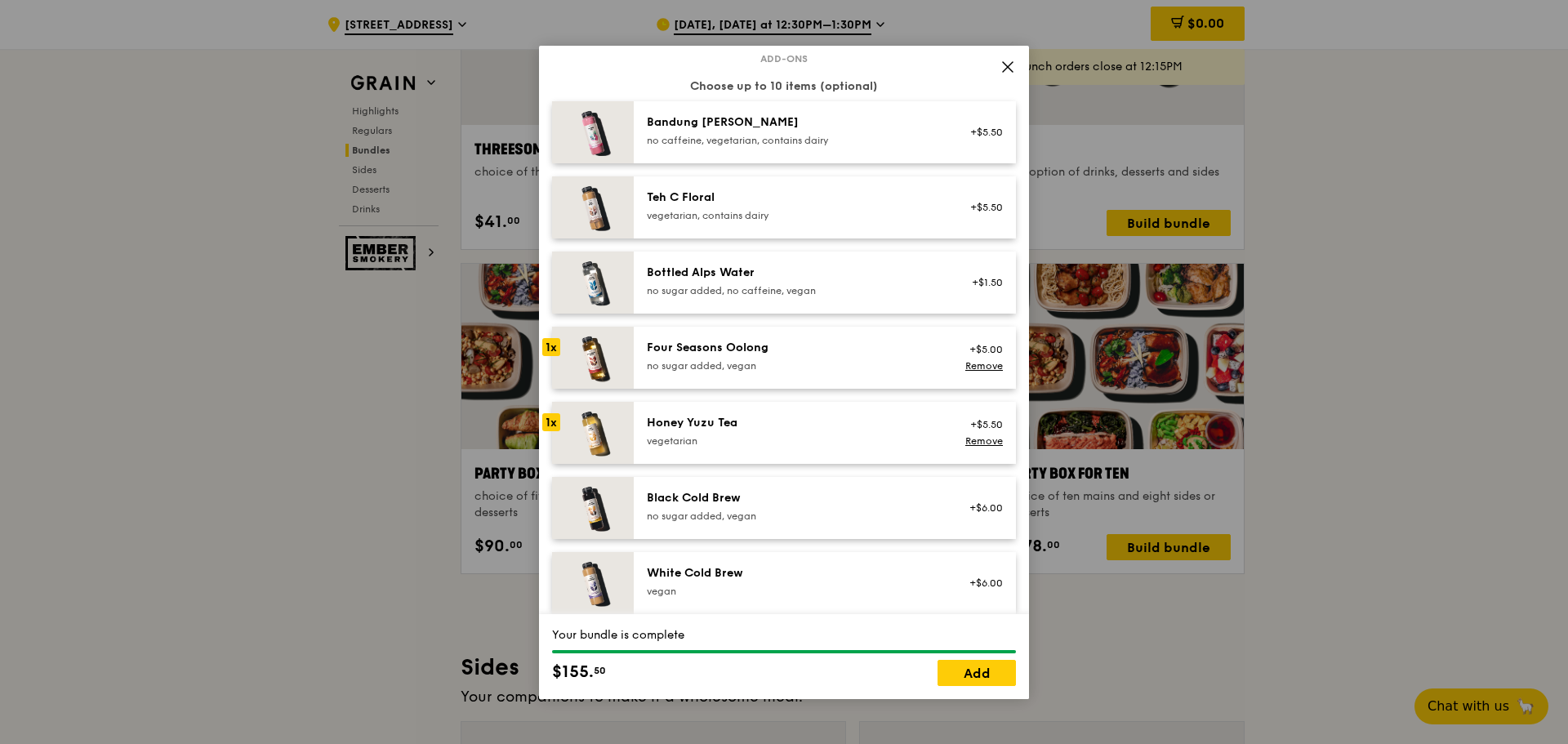
click at [751, 223] on div "Teh C Floral vegetarian, contains dairy" at bounding box center [793, 207] width 313 height 36
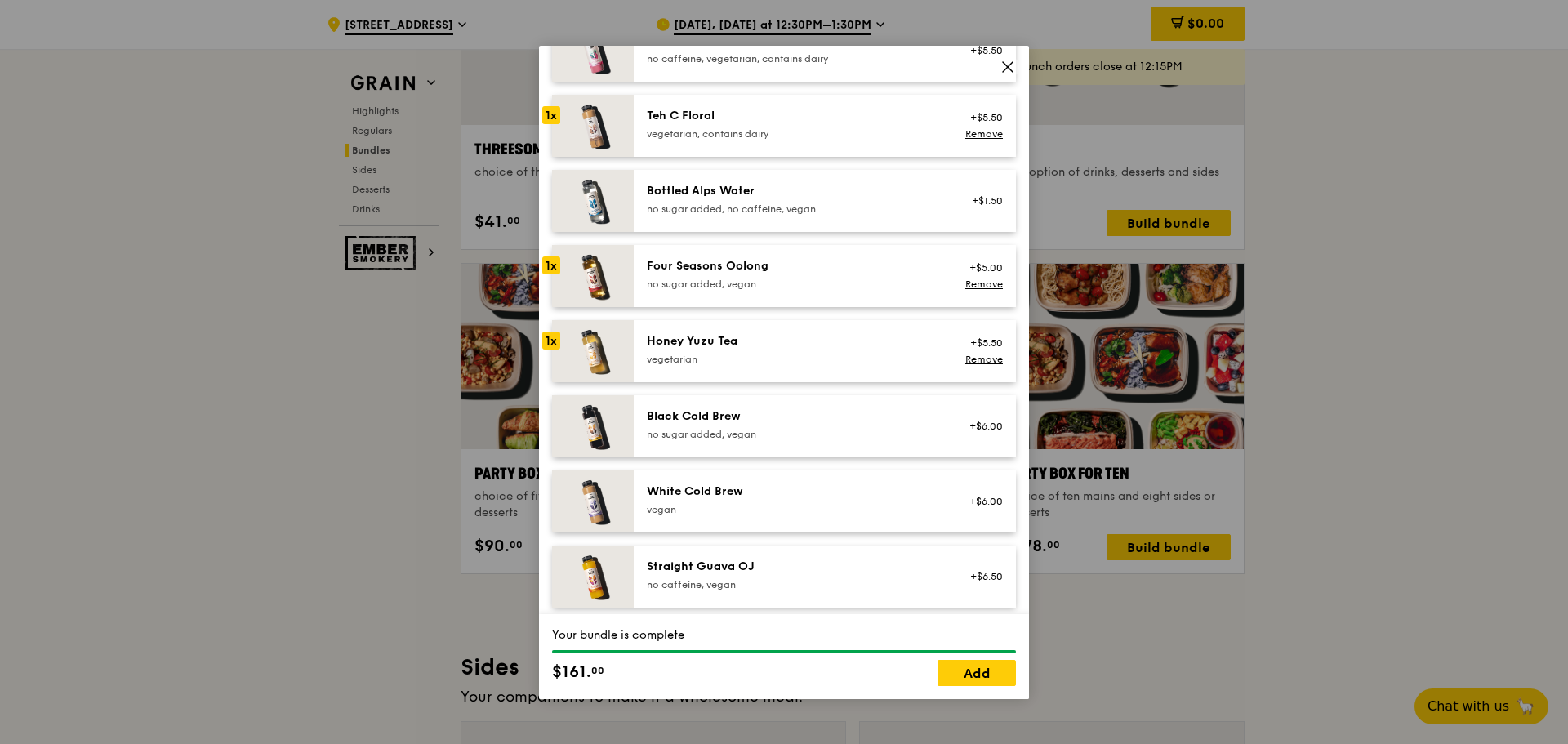
click at [748, 514] on div "vegan" at bounding box center [792, 509] width 293 height 13
click at [822, 270] on div "Four Seasons Oolong" at bounding box center [792, 266] width 293 height 17
click at [740, 486] on div "White Cold Brew" at bounding box center [792, 492] width 293 height 17
click at [810, 350] on div "Honey Yuzu Tea vegetarian" at bounding box center [792, 349] width 293 height 33
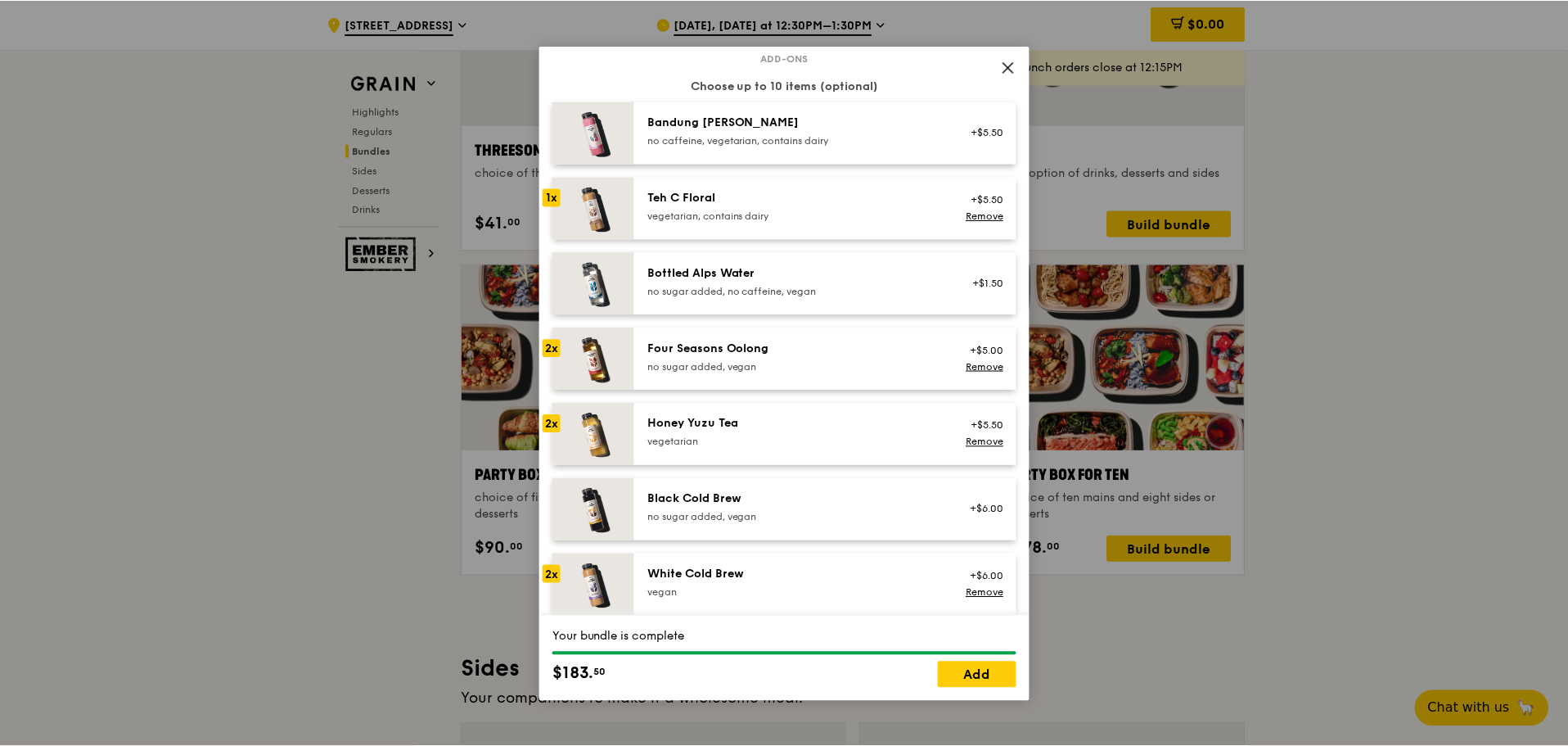
scroll to position [1976, 0]
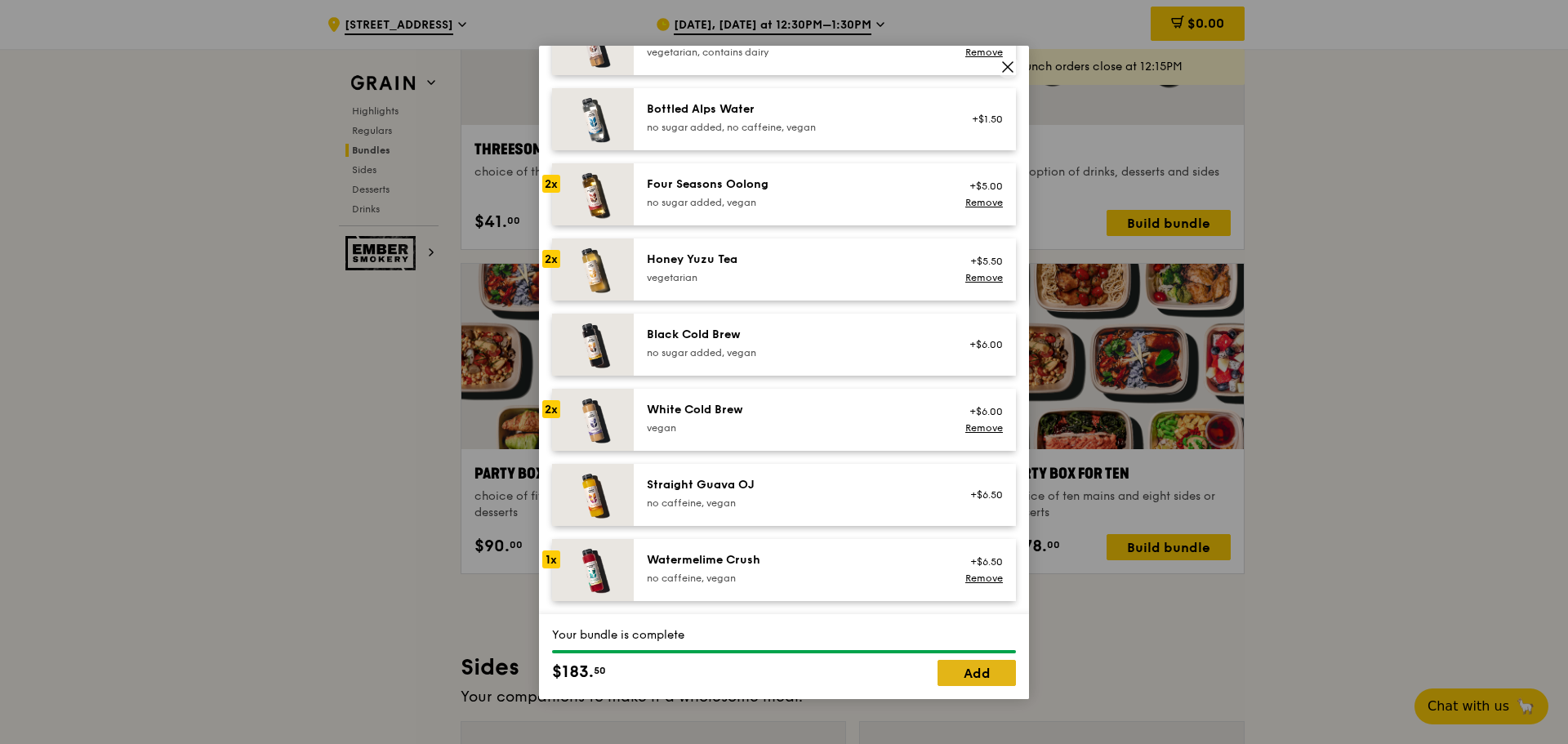
click at [978, 671] on link "Add" at bounding box center [976, 673] width 78 height 26
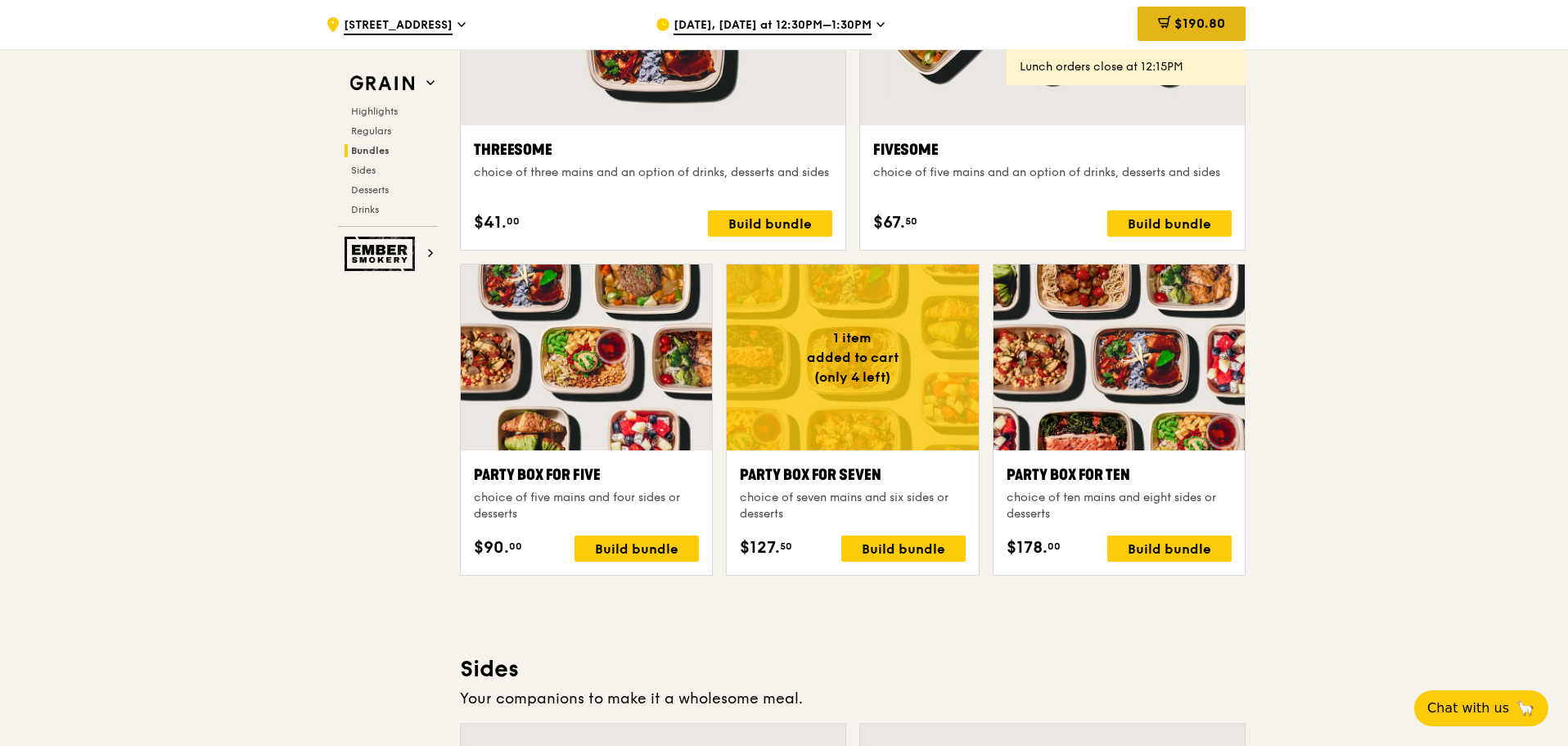
click at [1188, 27] on span "$190.80" at bounding box center [1200, 24] width 51 height 16
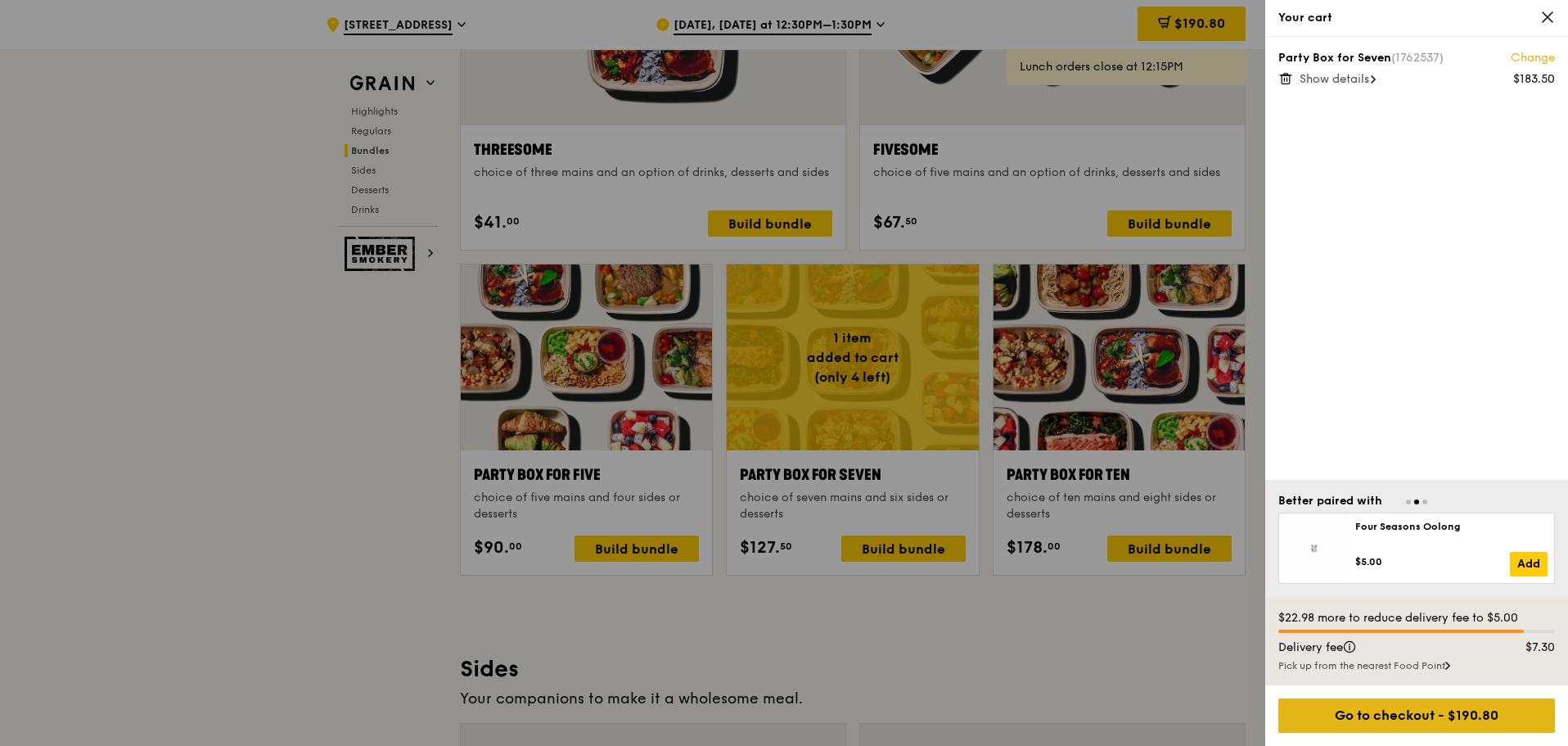
click at [1403, 718] on div "Go to checkout - $190.80" at bounding box center [1416, 715] width 277 height 34
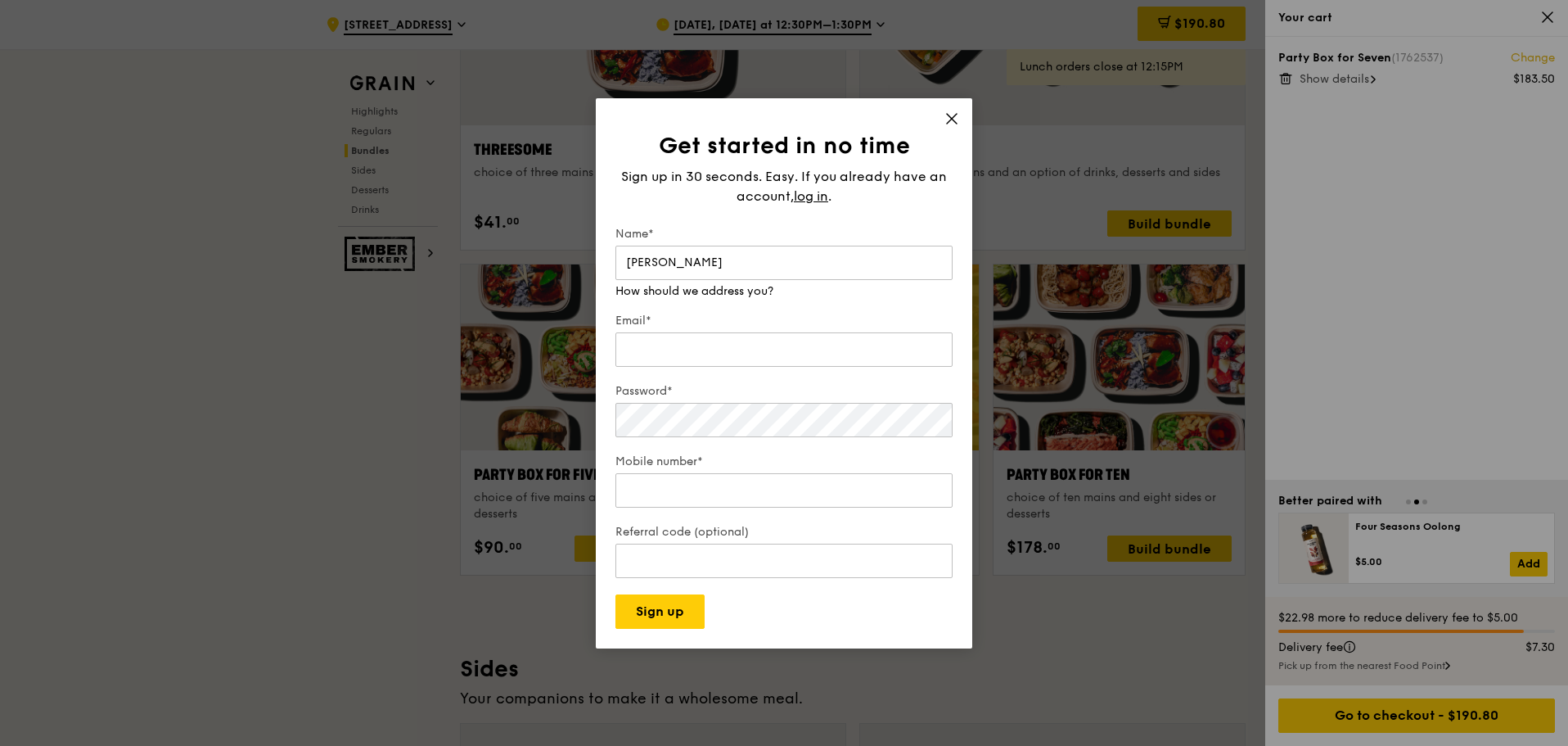
type input "[PERSON_NAME]"
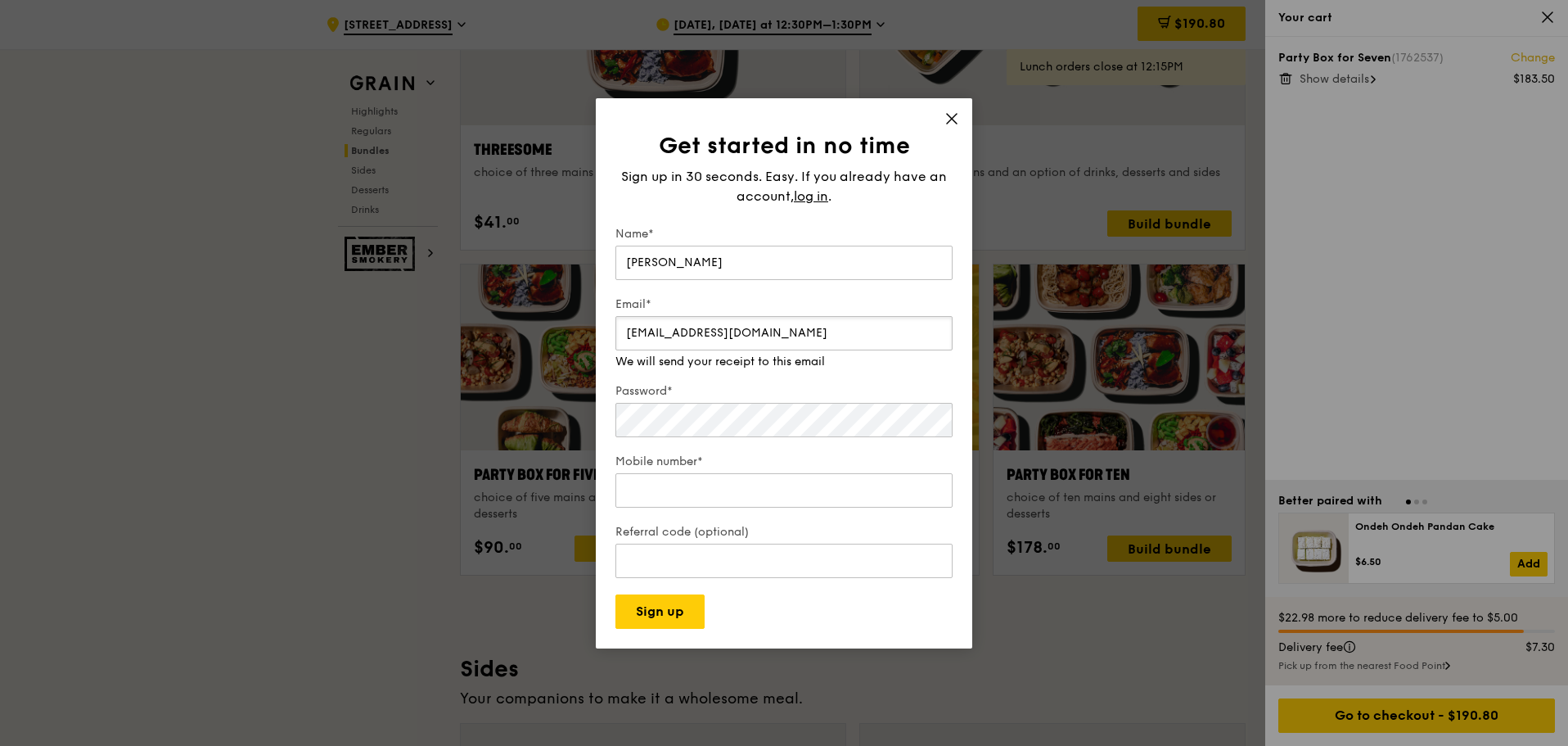
type input "[EMAIL_ADDRESS][DOMAIN_NAME]"
type input "97295183"
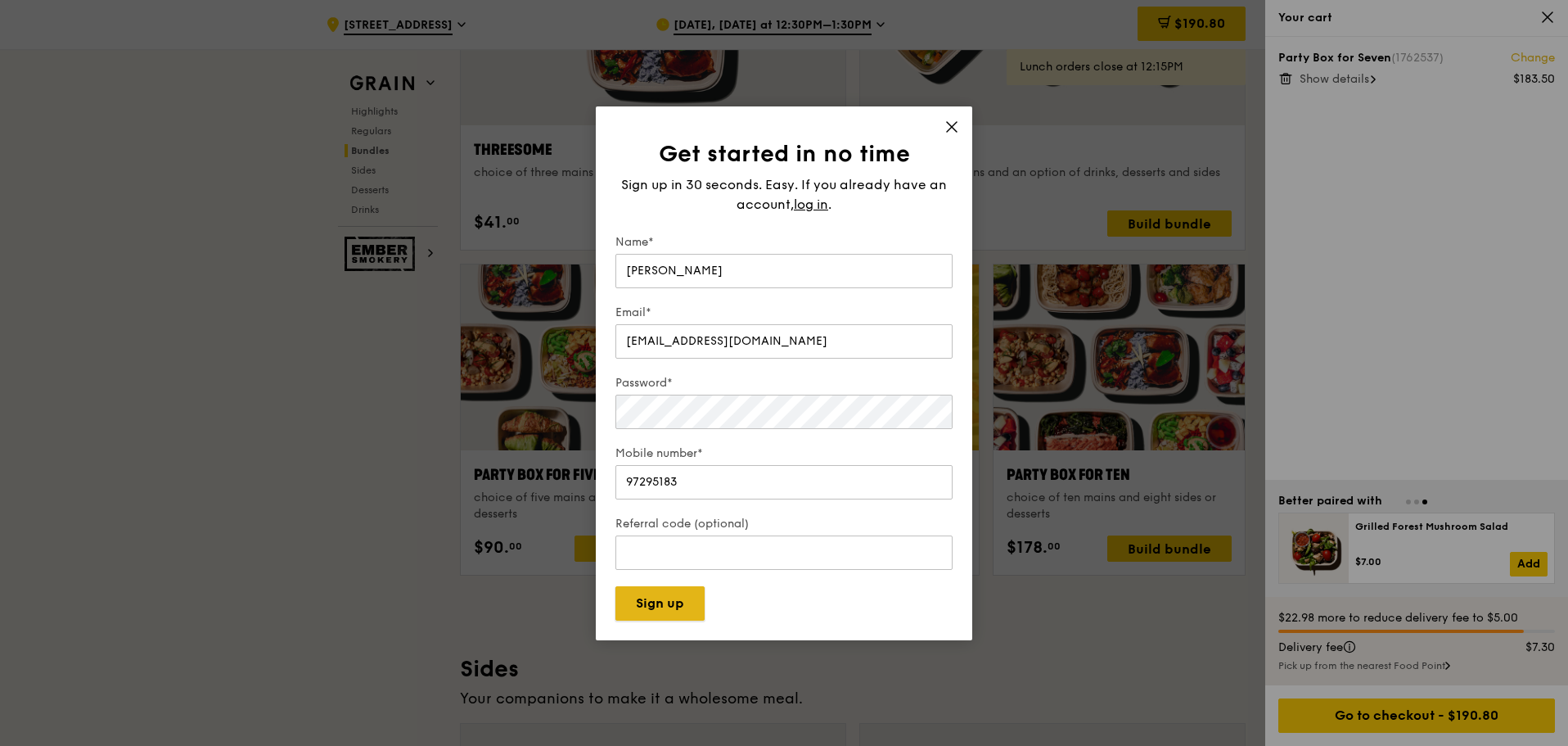
click at [655, 604] on button "Sign up" at bounding box center [659, 603] width 89 height 34
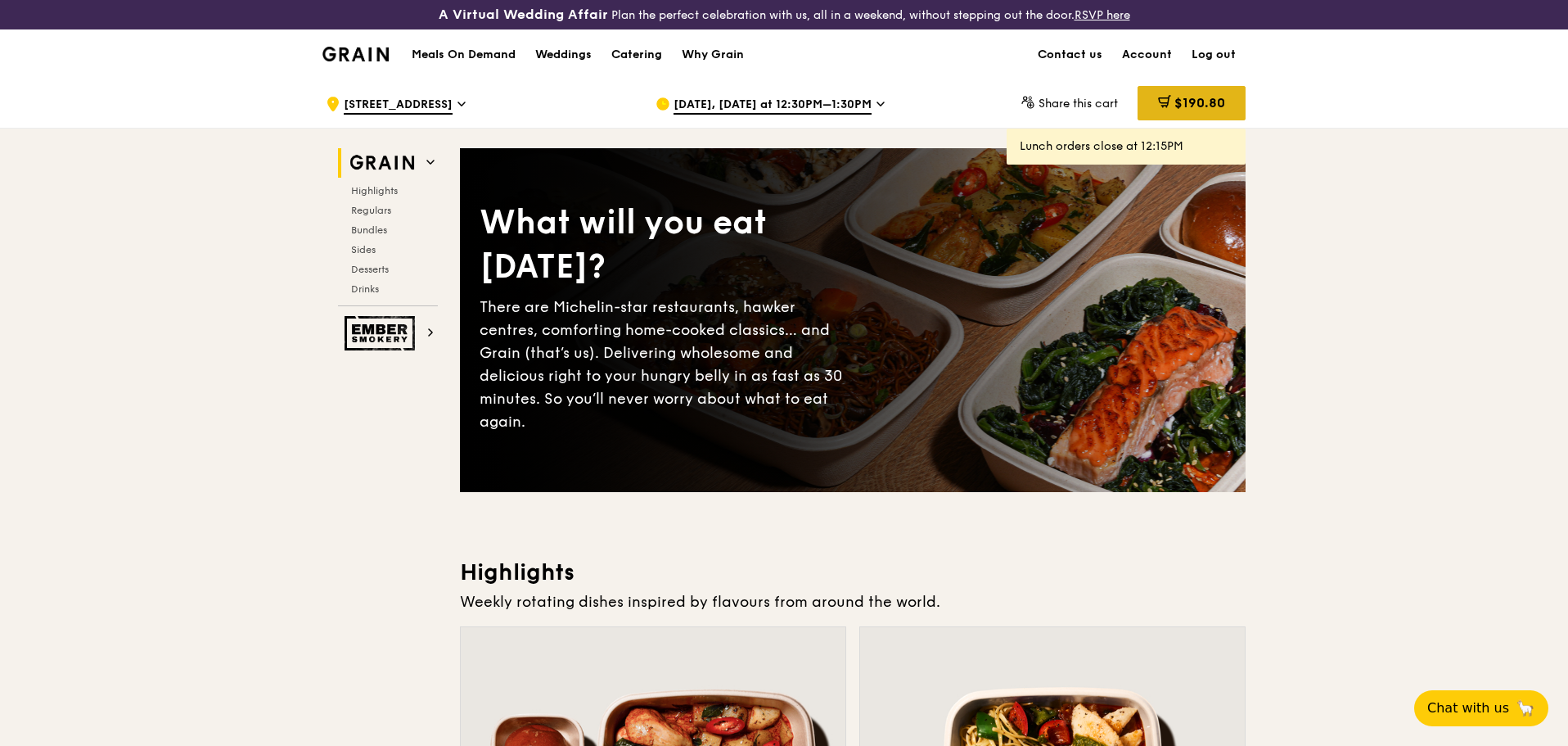
click at [1167, 107] on icon at bounding box center [1164, 101] width 13 height 13
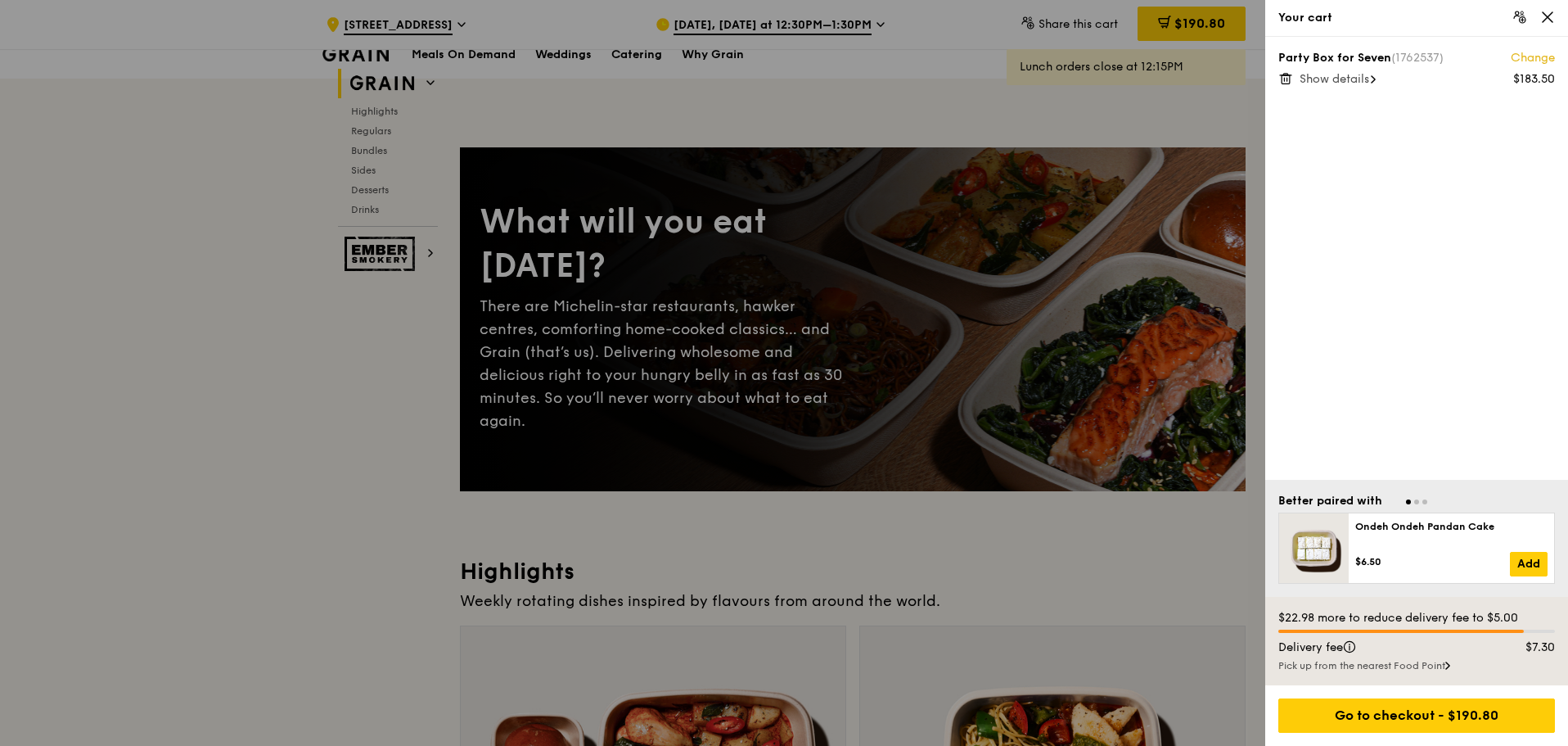
scroll to position [82, 0]
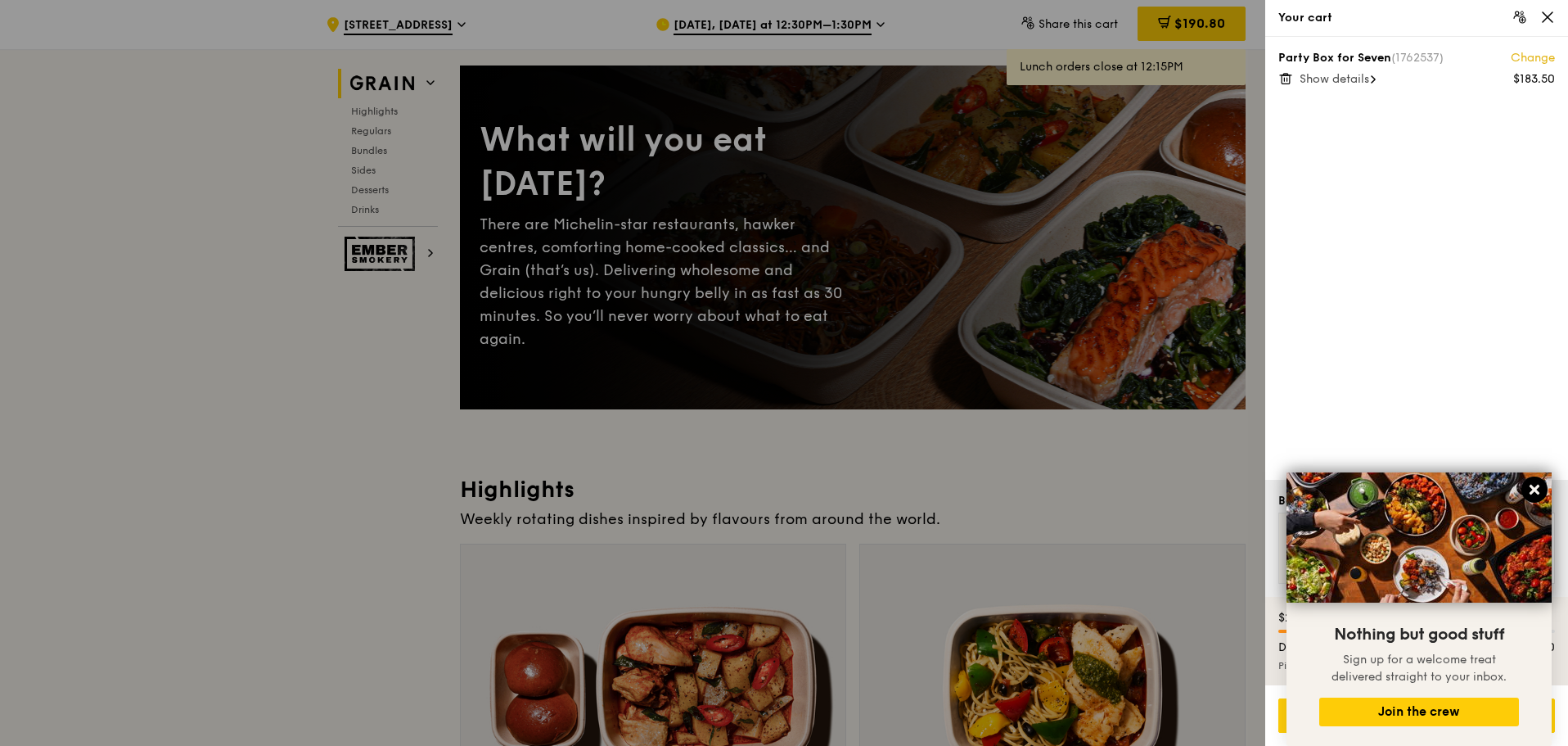
click at [1542, 491] on button at bounding box center [1535, 489] width 26 height 26
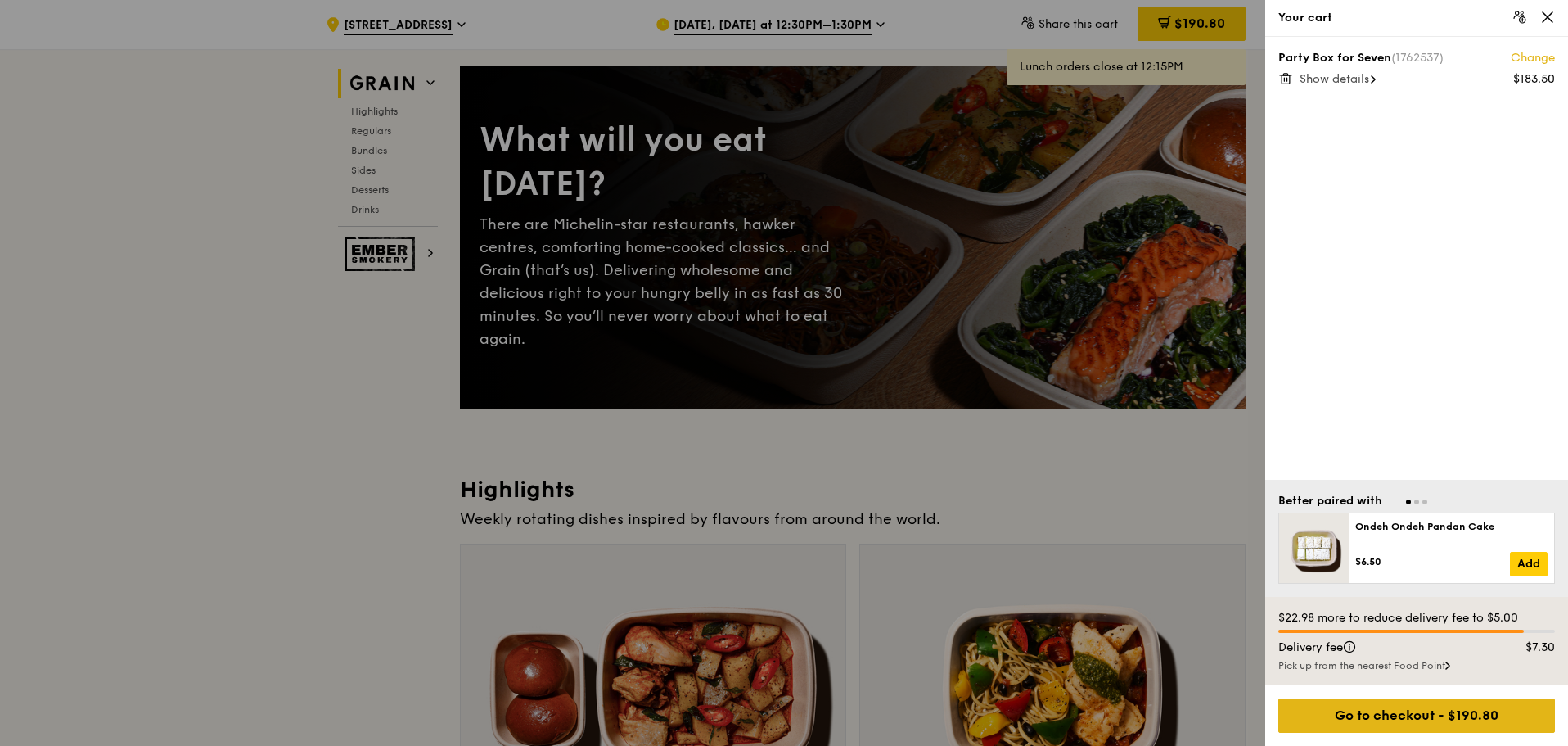
click at [1433, 713] on div "Go to checkout - $190.80" at bounding box center [1416, 715] width 277 height 34
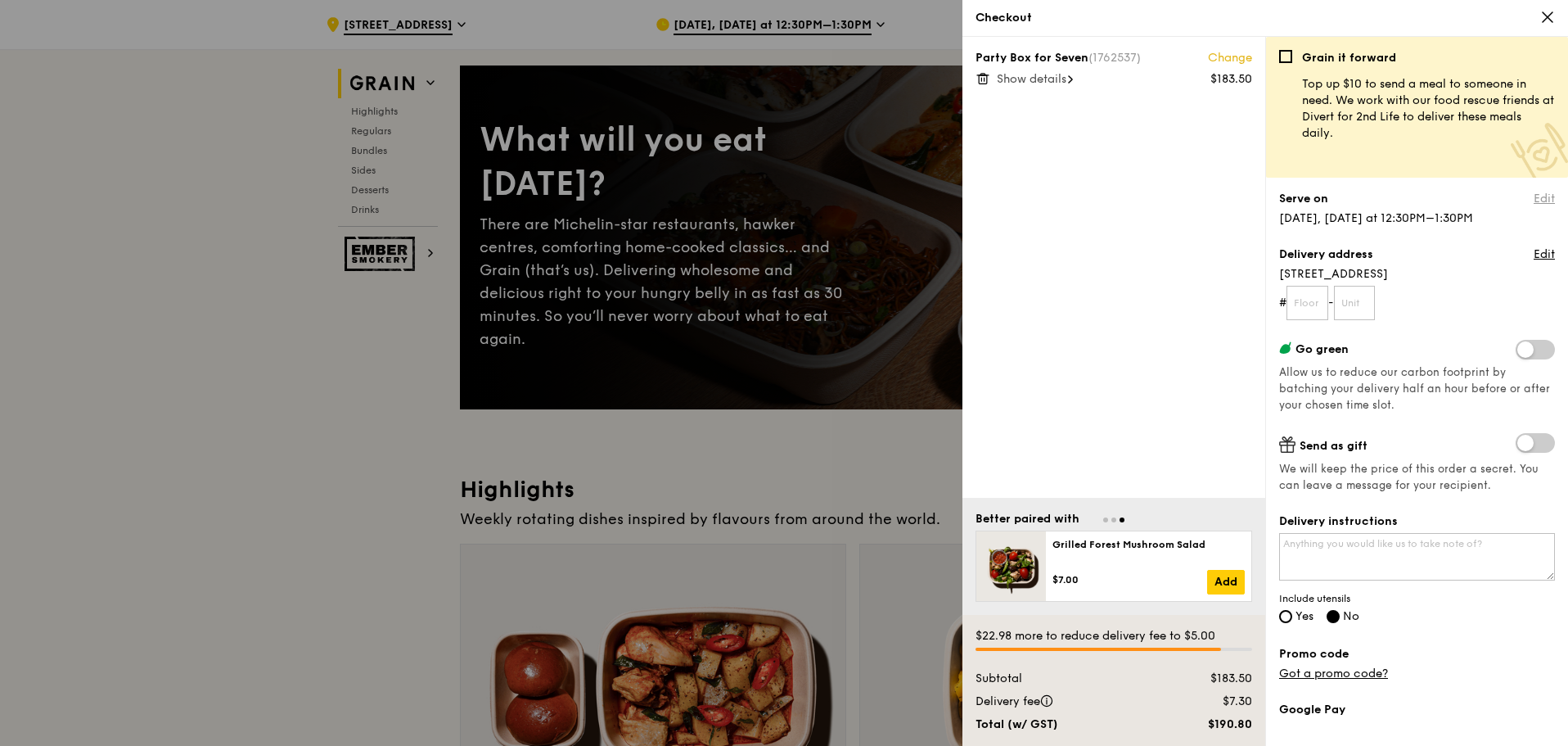
click at [1534, 198] on link "Edit" at bounding box center [1544, 198] width 21 height 17
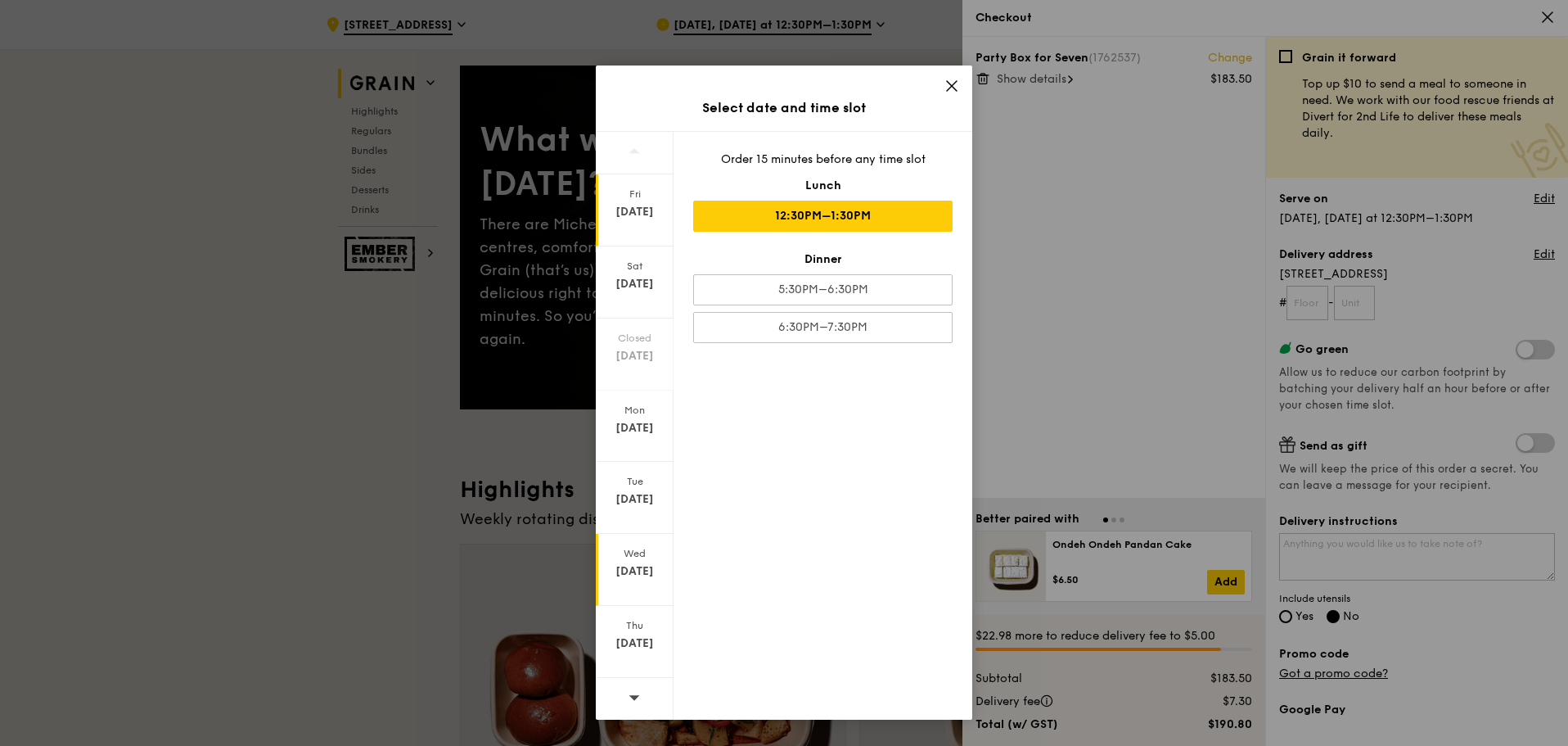
click at [631, 564] on div "Sep 24" at bounding box center [635, 571] width 73 height 17
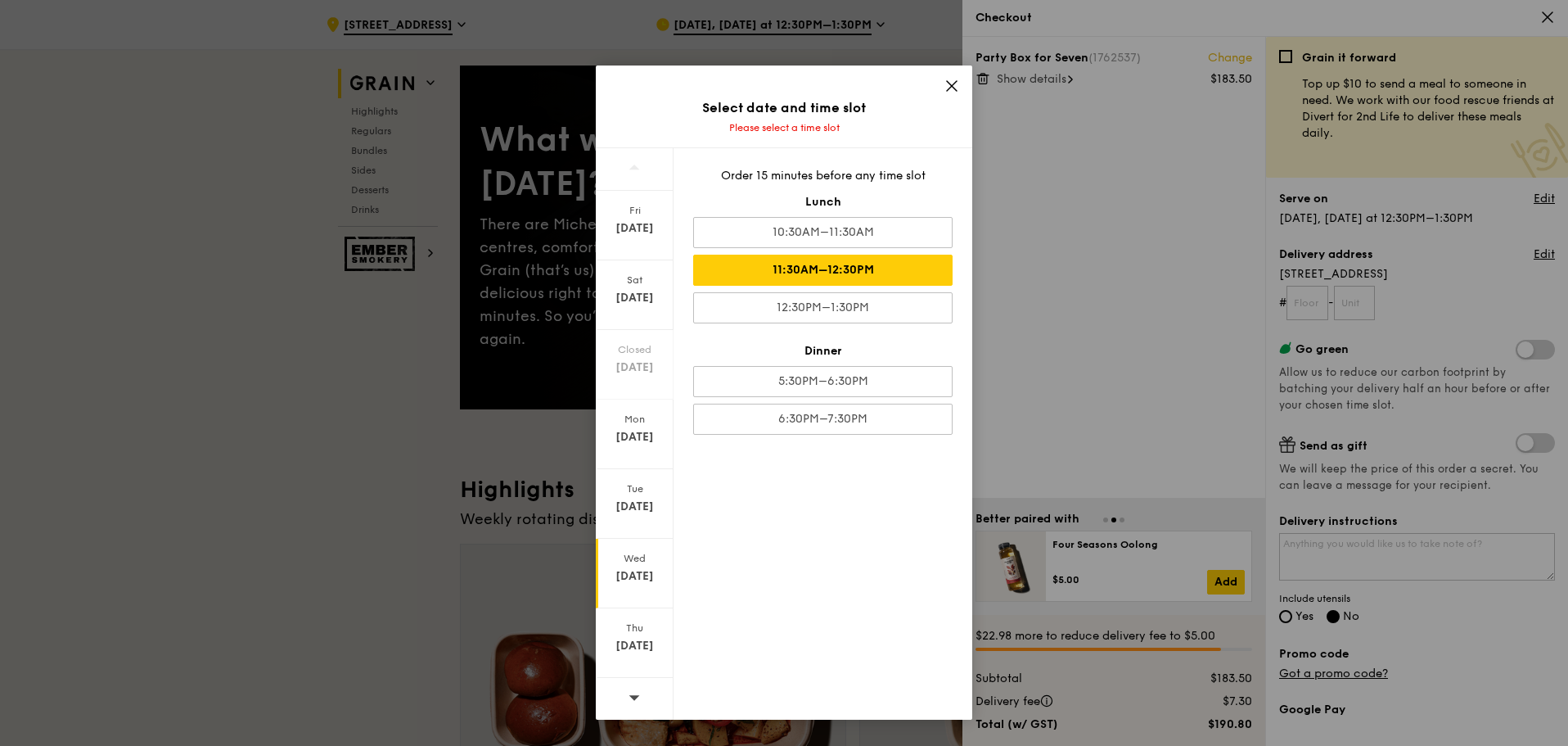
click at [802, 275] on div "11:30AM–12:30PM" at bounding box center [823, 270] width 259 height 31
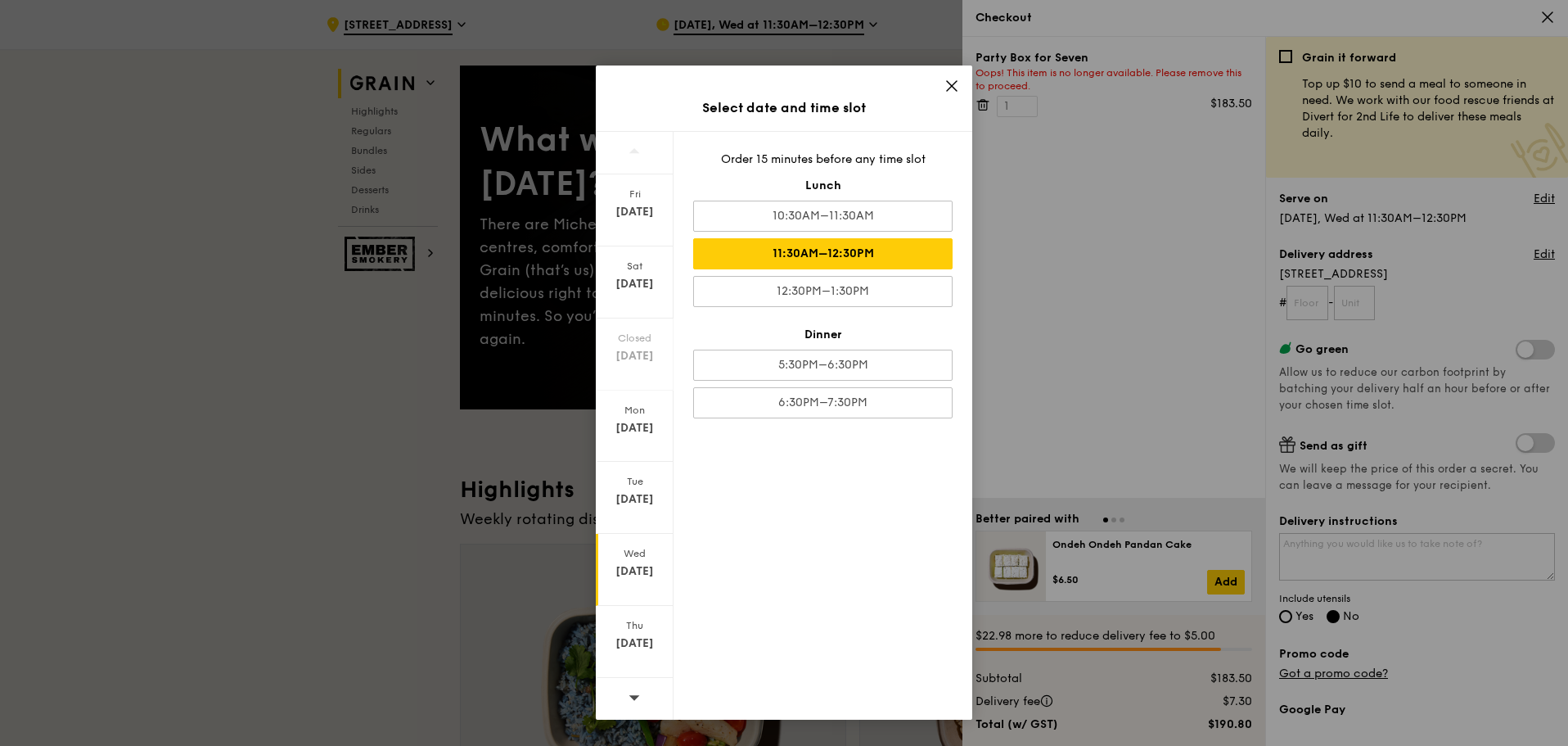
click at [948, 86] on icon at bounding box center [952, 86] width 15 height 15
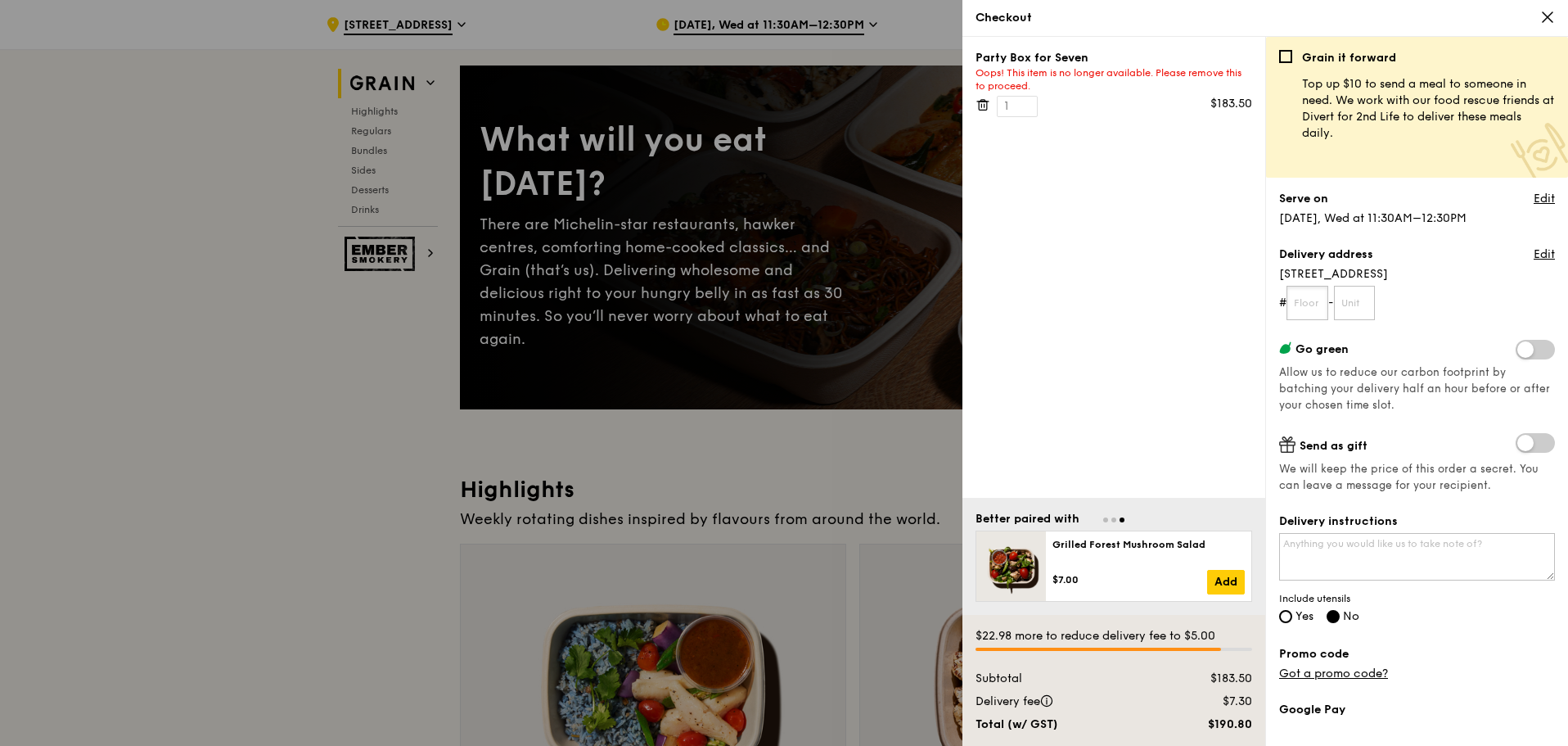
click at [1303, 307] on input "text" at bounding box center [1307, 302] width 41 height 34
type input "B2"
type input "06"
click at [1527, 444] on span at bounding box center [1535, 443] width 40 height 19
click at [1519, 444] on input "checkbox" at bounding box center [1519, 444] width 0 height 0
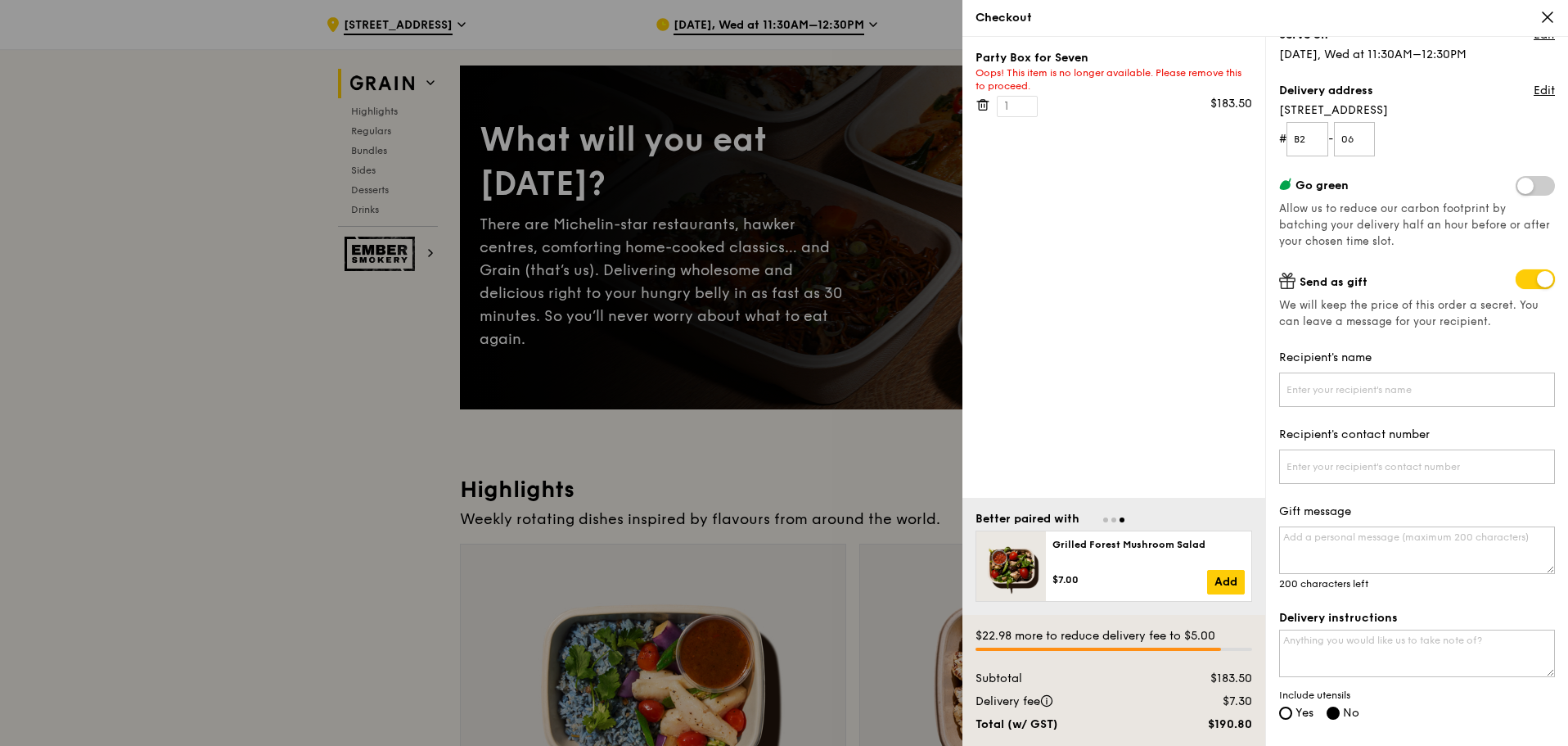
scroll to position [246, 0]
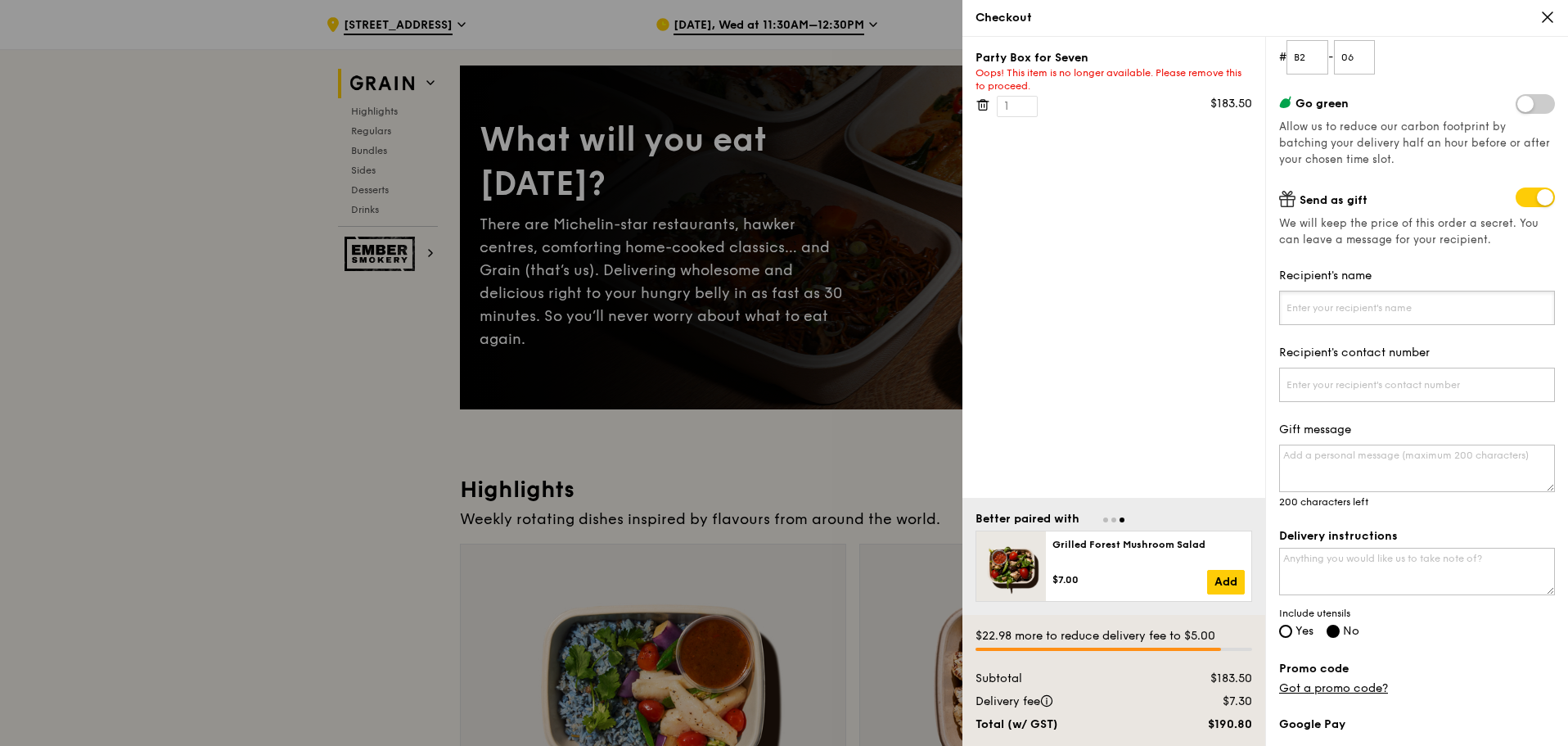
drag, startPoint x: 1364, startPoint y: 310, endPoint x: 0, endPoint y: 591, distance: 1392.6
click at [1356, 312] on input "Recipient's name" at bounding box center [1416, 308] width 276 height 34
type input "[PERSON_NAME]"
type input "97295183"
click at [1353, 569] on textarea "Delivery instructions" at bounding box center [1416, 571] width 276 height 48
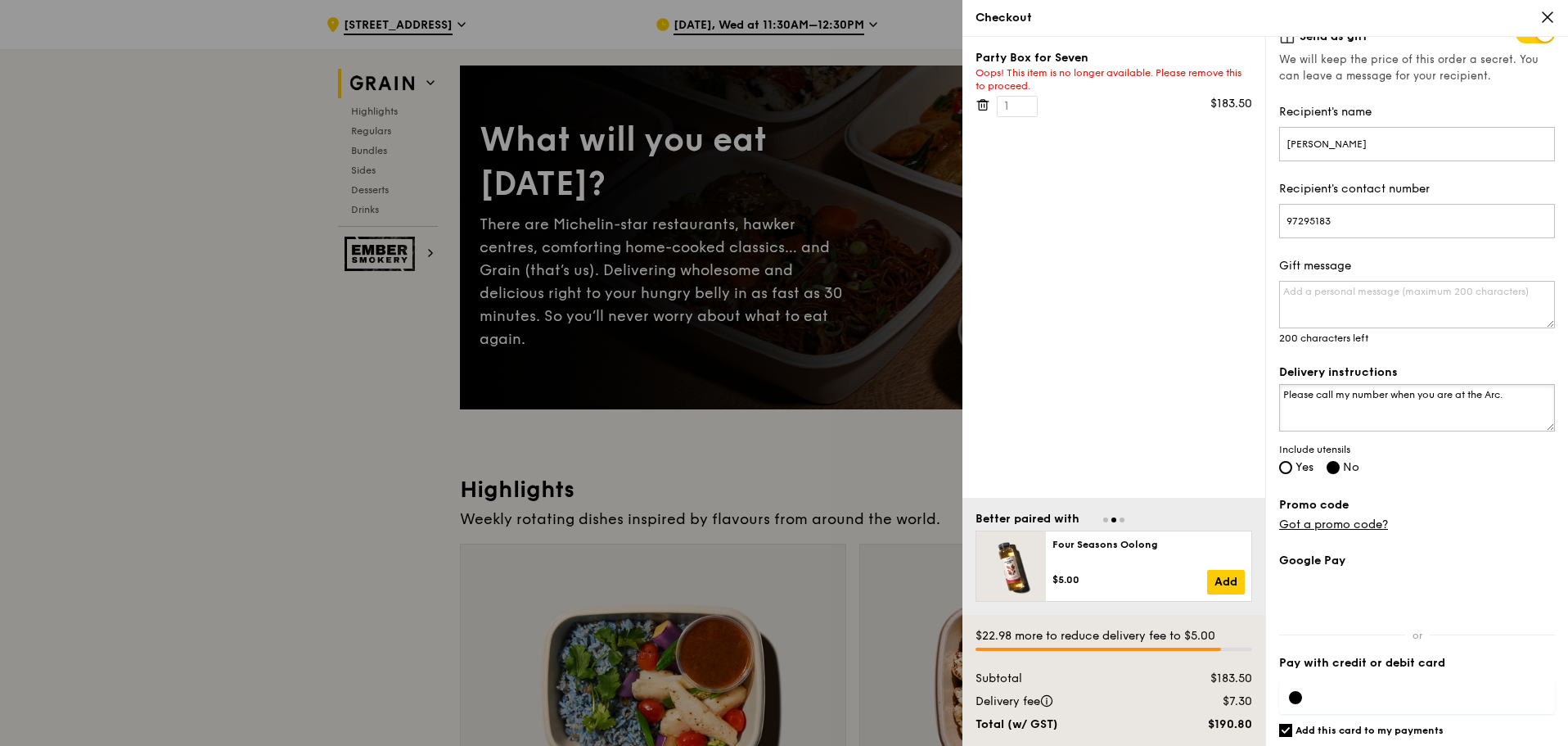
scroll to position [458, 0]
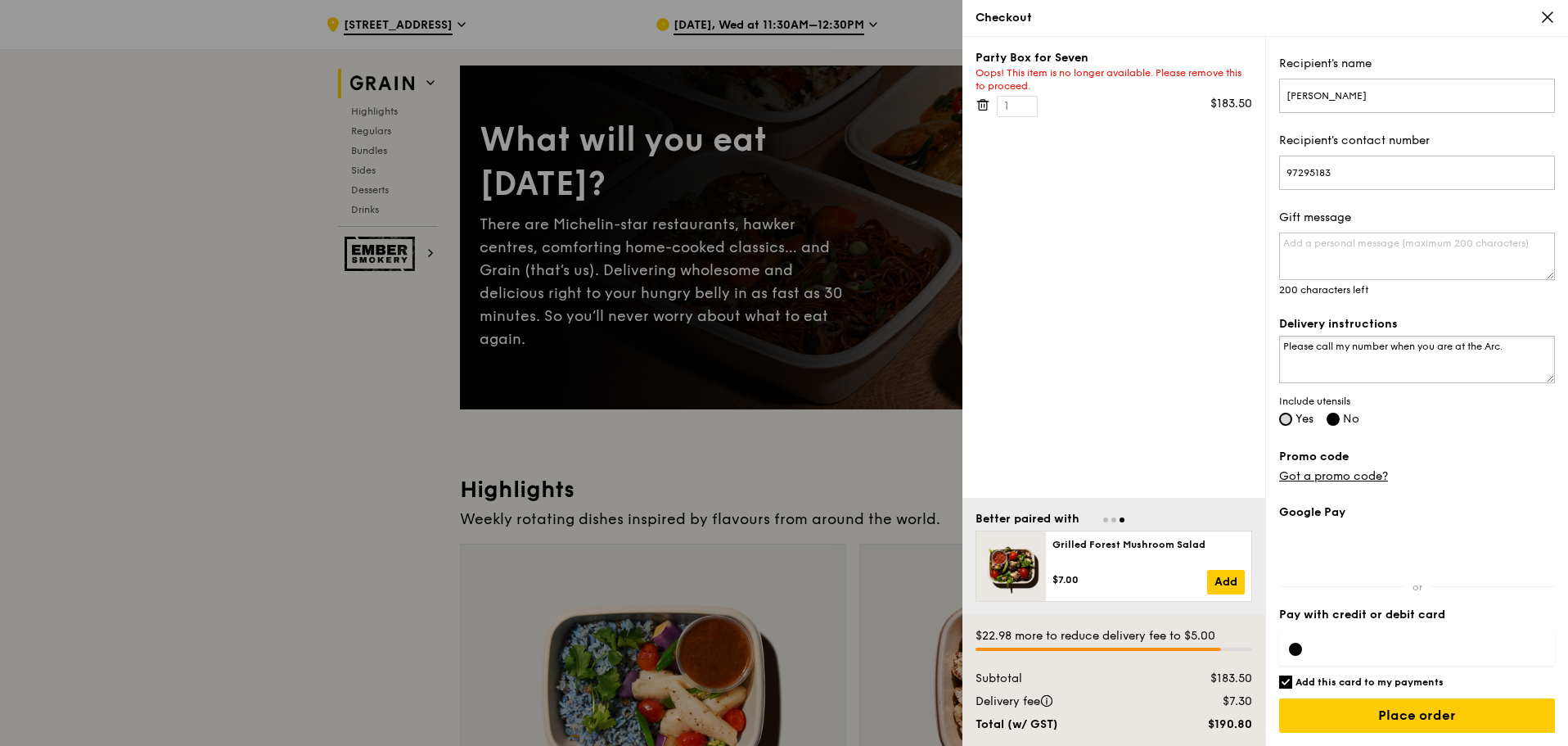
type textarea "Please call my number when you are at the Arc."
click at [1287, 421] on input "Yes" at bounding box center [1285, 419] width 13 height 13
radio input "true"
radio input "false"
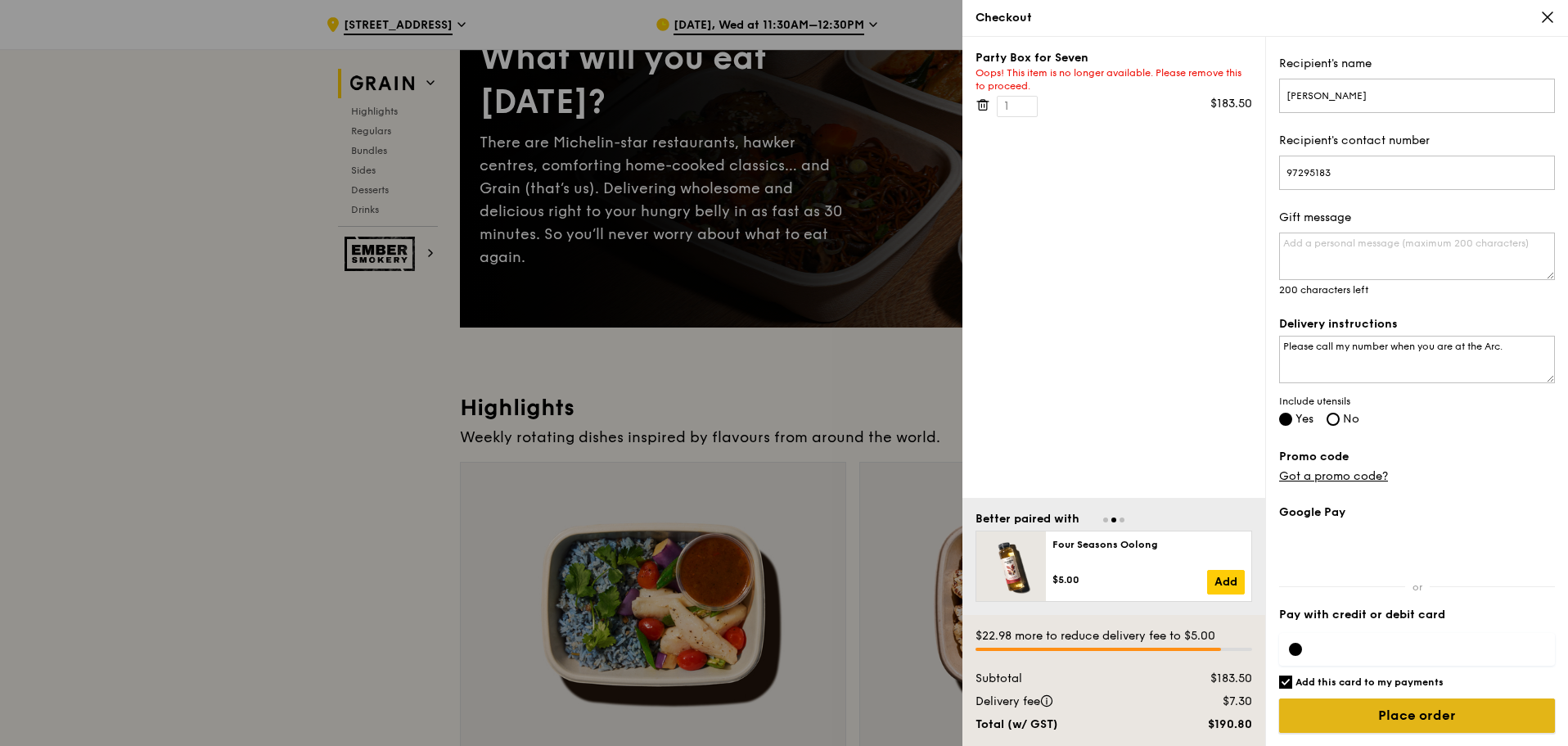
click at [1407, 717] on input "Place order" at bounding box center [1416, 715] width 276 height 34
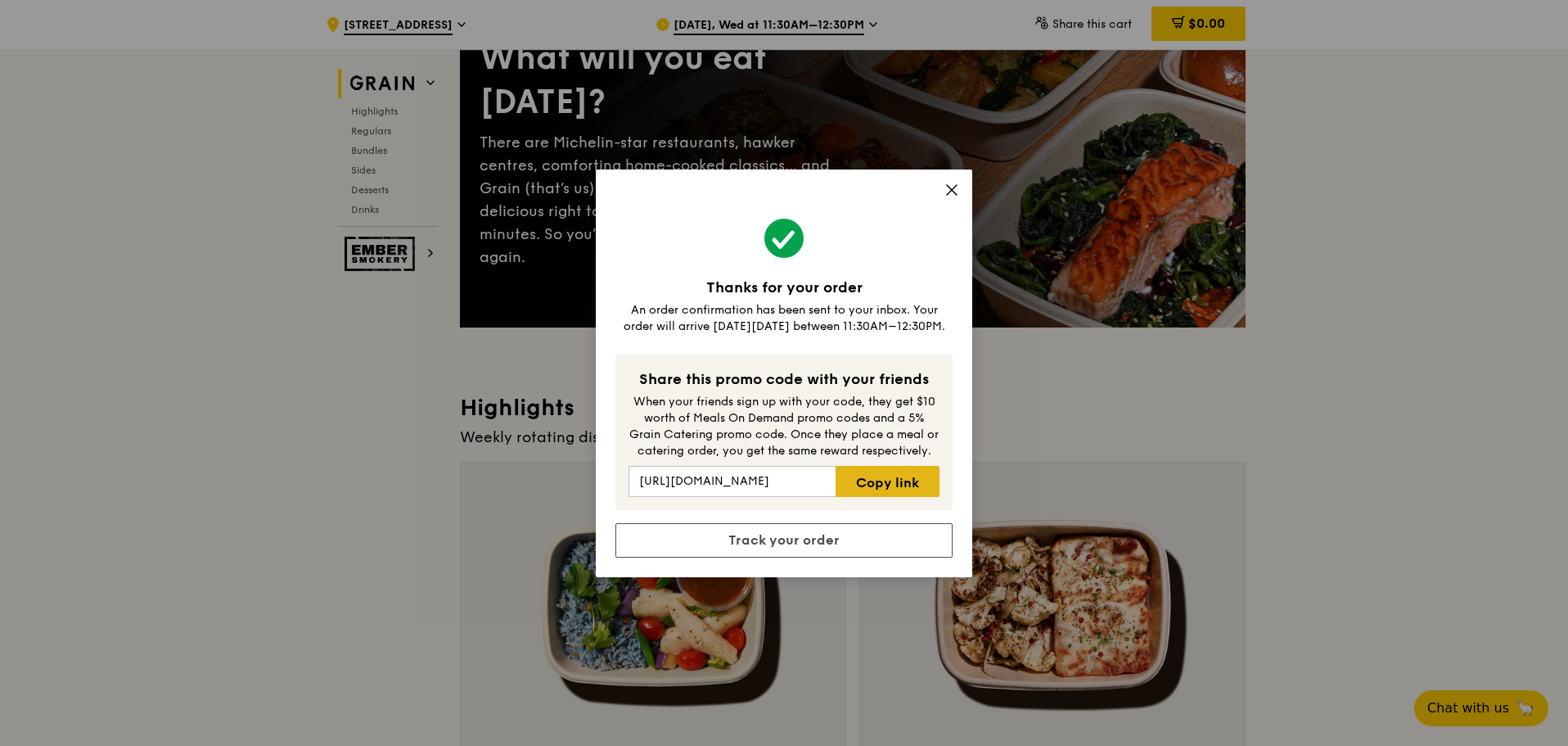
click at [864, 484] on link "Copy link" at bounding box center [888, 481] width 104 height 31
click at [949, 190] on icon at bounding box center [952, 190] width 15 height 15
